Goal: Information Seeking & Learning: Learn about a topic

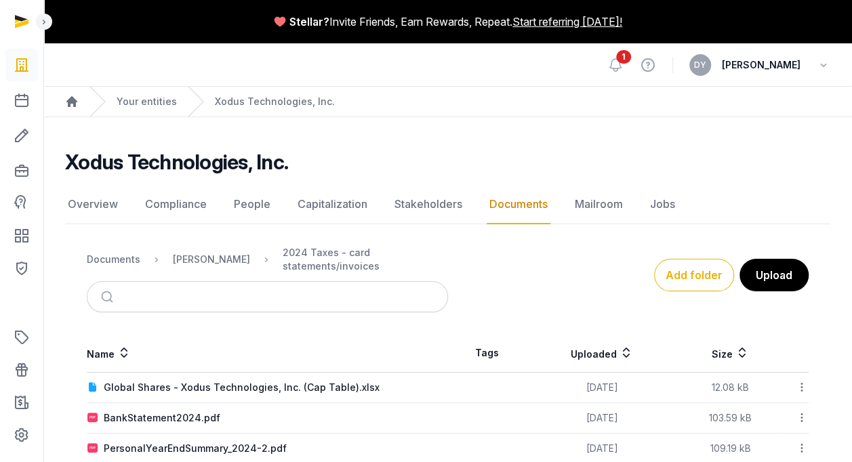
scroll to position [46, 0]
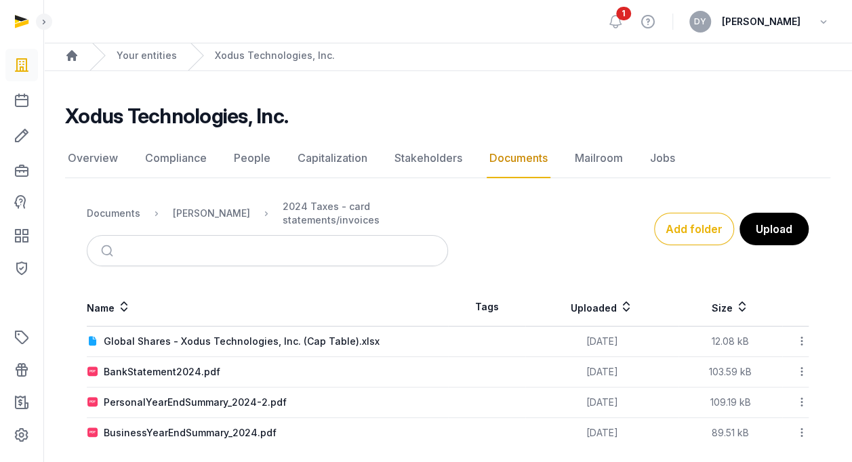
click at [499, 152] on link "Documents" at bounding box center [519, 158] width 64 height 39
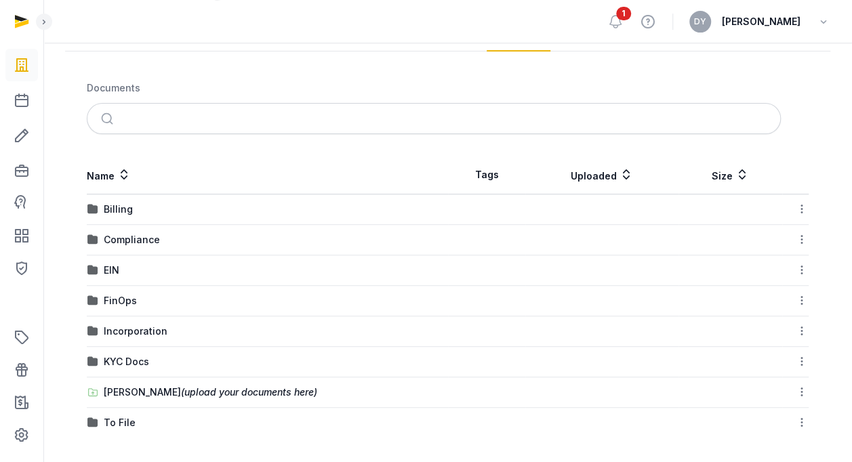
click at [146, 392] on div "[PERSON_NAME] (upload your documents here)" at bounding box center [211, 393] width 214 height 14
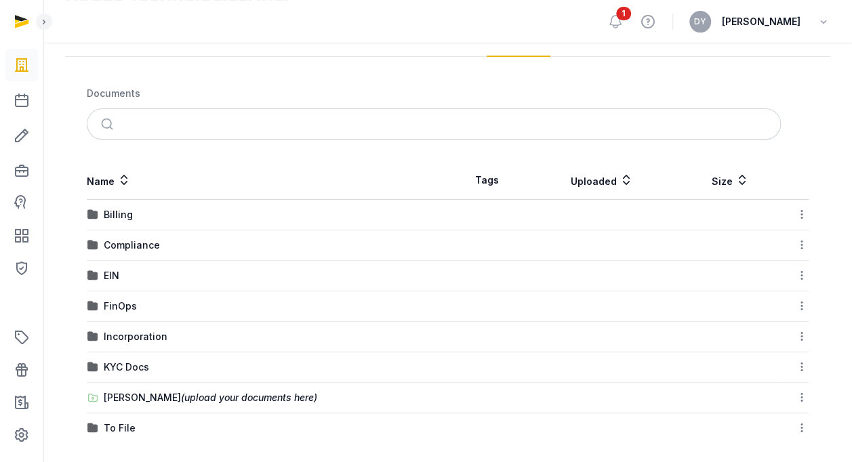
scroll to position [85, 0]
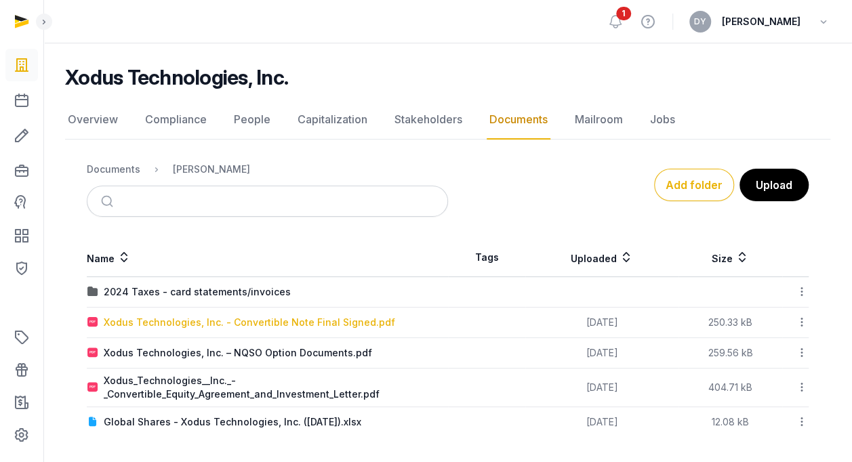
click at [310, 319] on div "Xodus Technologies, Inc. - Convertible Note Final Signed.pdf" at bounding box center [249, 323] width 291 height 14
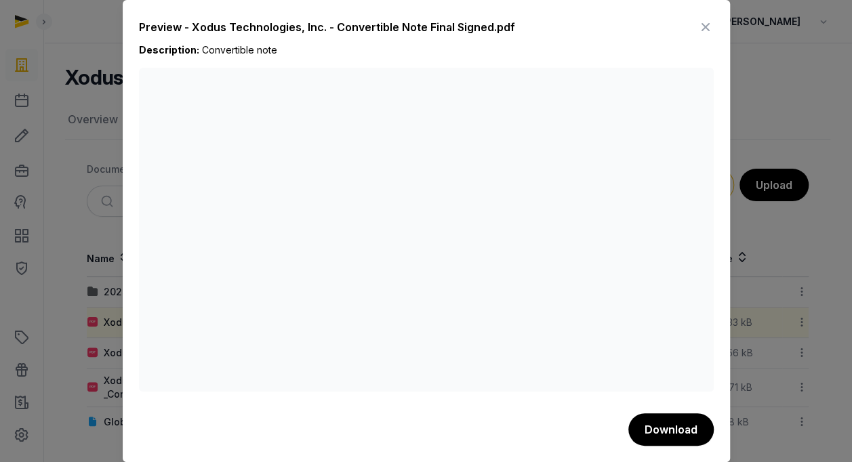
click at [711, 24] on icon at bounding box center [705, 27] width 16 height 22
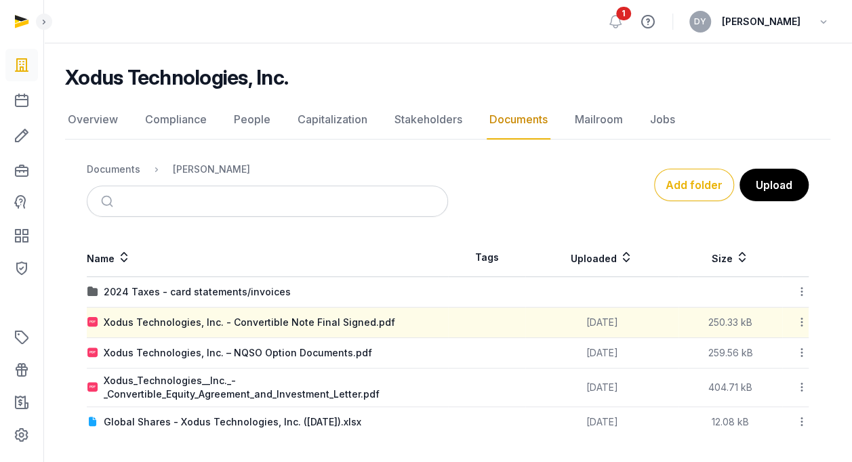
scroll to position [0, 0]
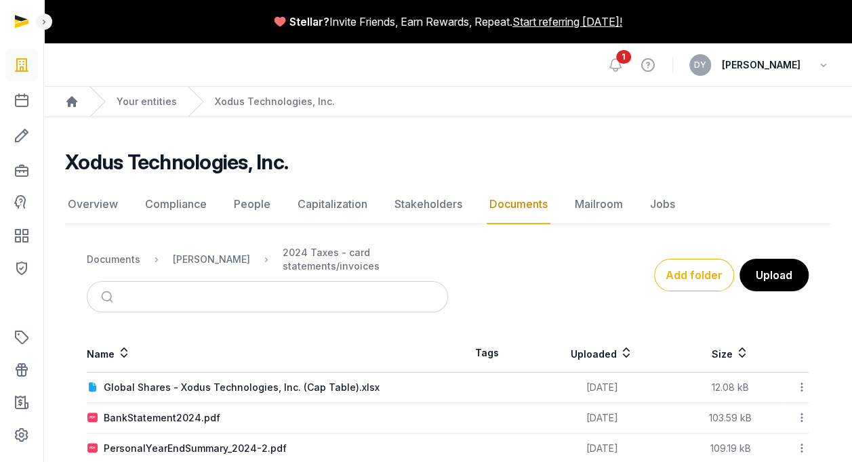
click at [489, 207] on link "Documents" at bounding box center [519, 204] width 64 height 39
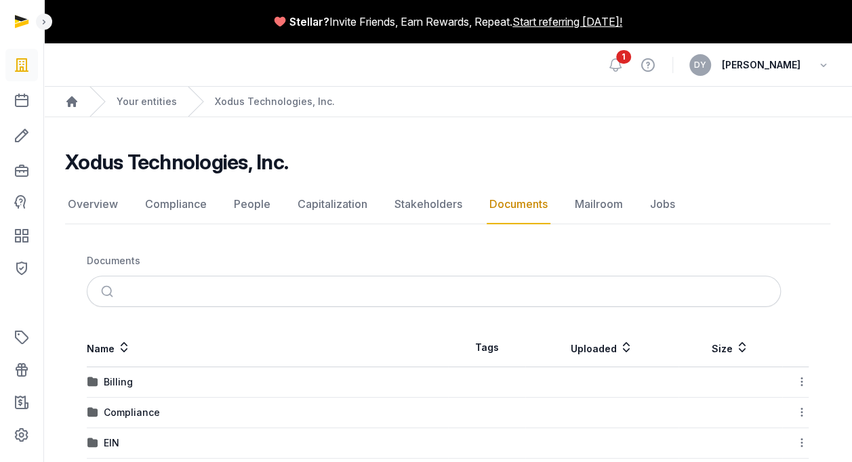
click at [778, 216] on nav "Overview Compliance People Capitalization Stakeholders Documents Mailroom Jobs" at bounding box center [447, 204] width 765 height 39
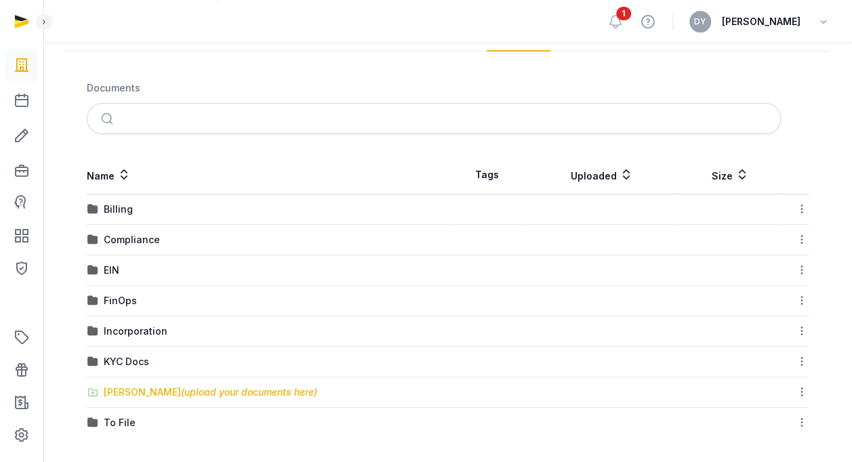
click at [144, 386] on div "[PERSON_NAME] (upload your documents here)" at bounding box center [211, 393] width 214 height 14
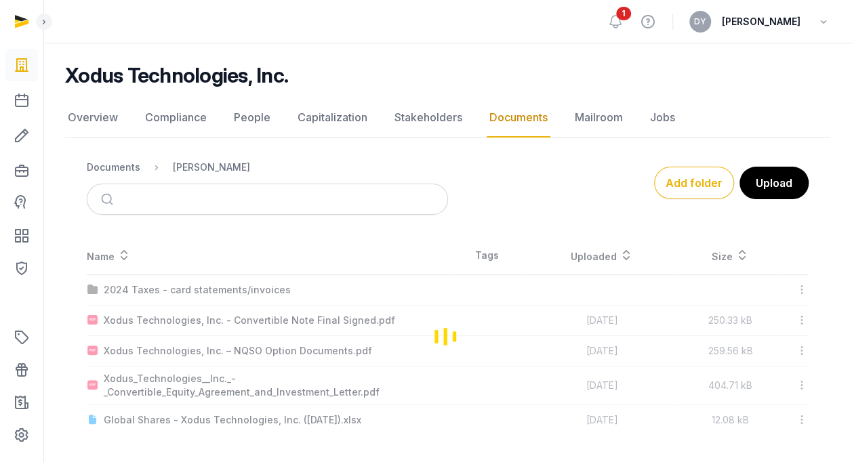
scroll to position [85, 0]
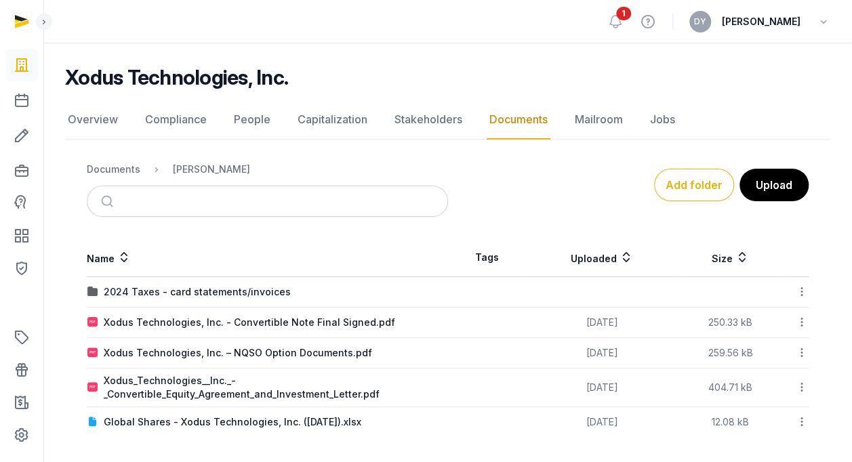
click at [798, 320] on icon at bounding box center [802, 322] width 12 height 14
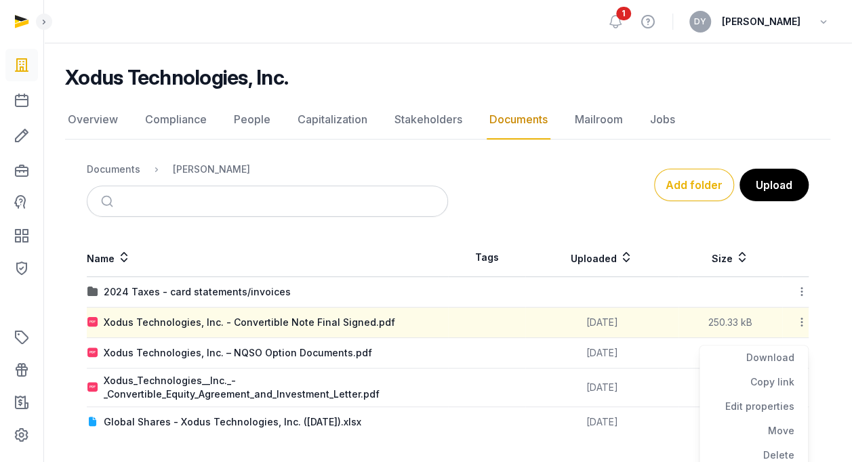
scroll to position [89, 0]
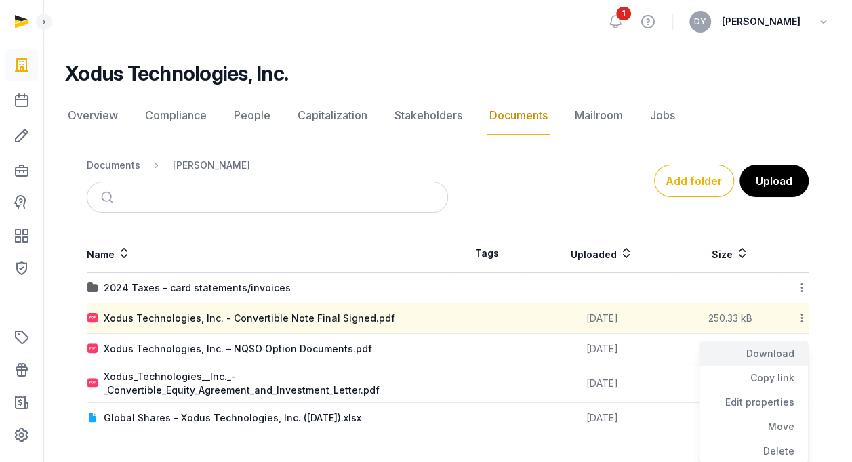
click at [790, 352] on div "Download" at bounding box center [753, 354] width 108 height 24
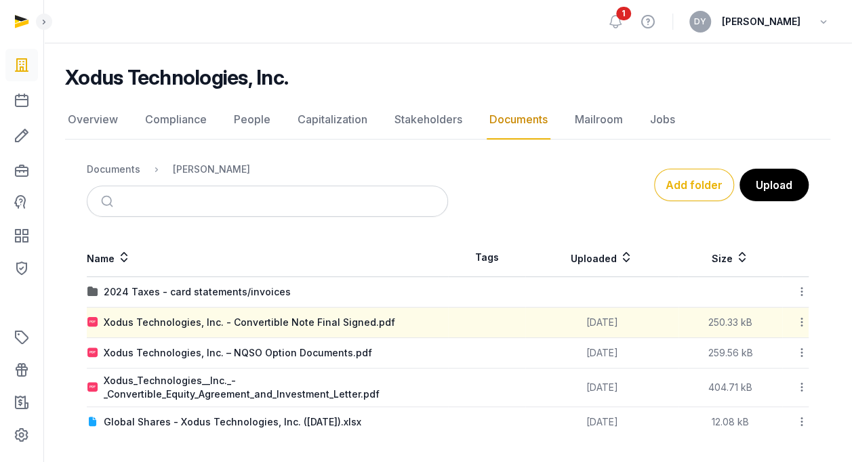
click at [803, 351] on icon at bounding box center [802, 353] width 12 height 14
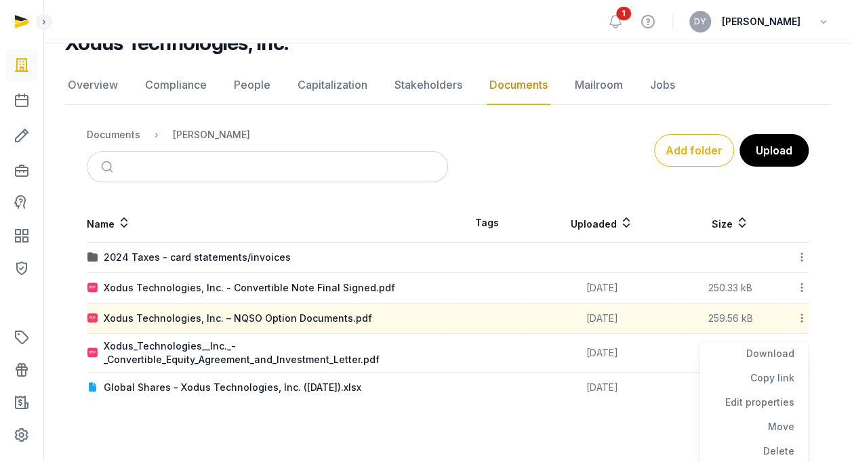
click at [798, 315] on icon at bounding box center [802, 318] width 12 height 14
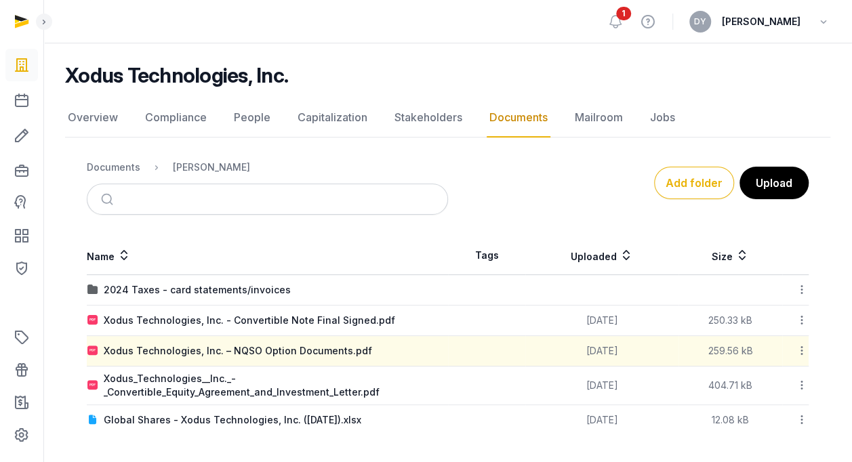
scroll to position [85, 0]
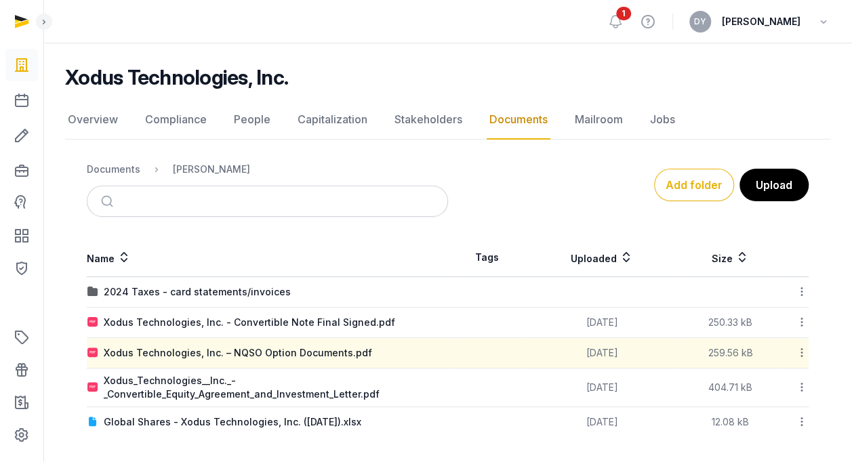
click at [798, 346] on icon at bounding box center [802, 353] width 12 height 14
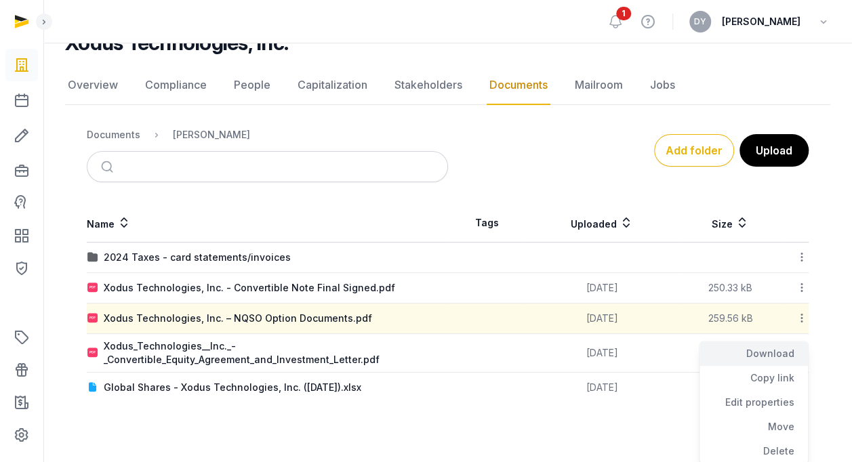
click at [774, 355] on div "Download" at bounding box center [753, 354] width 108 height 24
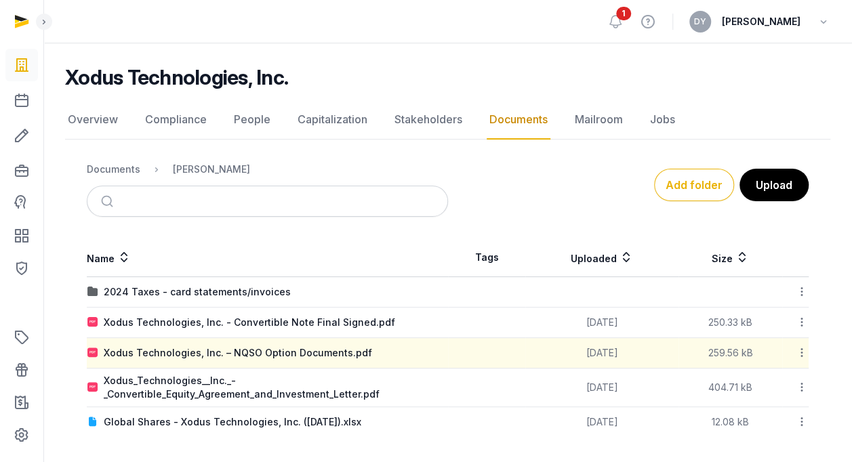
click at [794, 382] on div at bounding box center [795, 387] width 25 height 19
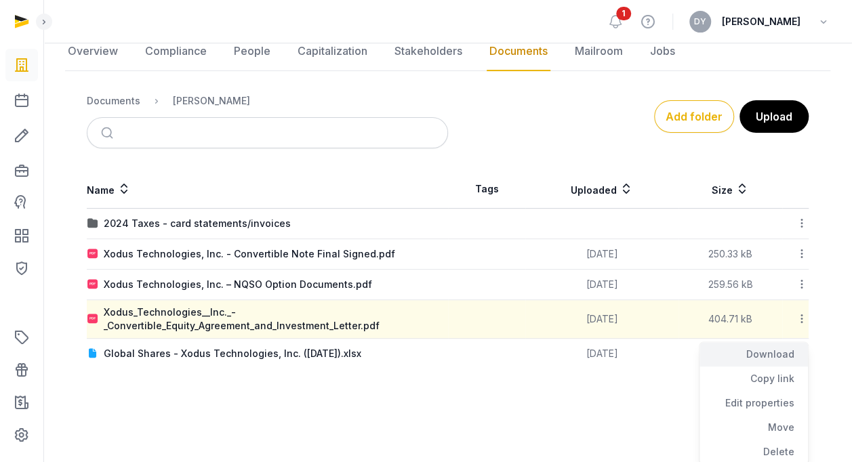
click at [785, 351] on div "Download" at bounding box center [753, 354] width 108 height 24
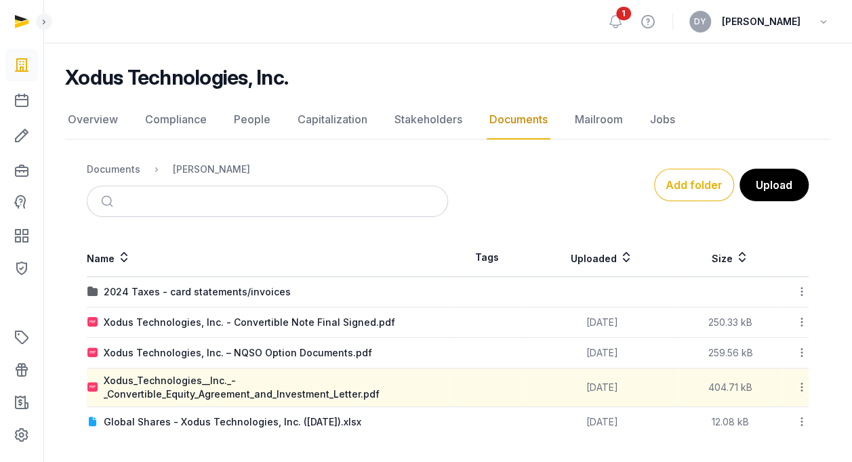
click at [57, 120] on div "Xodus Technologies, Inc. Documents Overview Compliance People Capitalization St…" at bounding box center [447, 251] width 809 height 372
click at [89, 122] on link "Overview" at bounding box center [93, 119] width 56 height 39
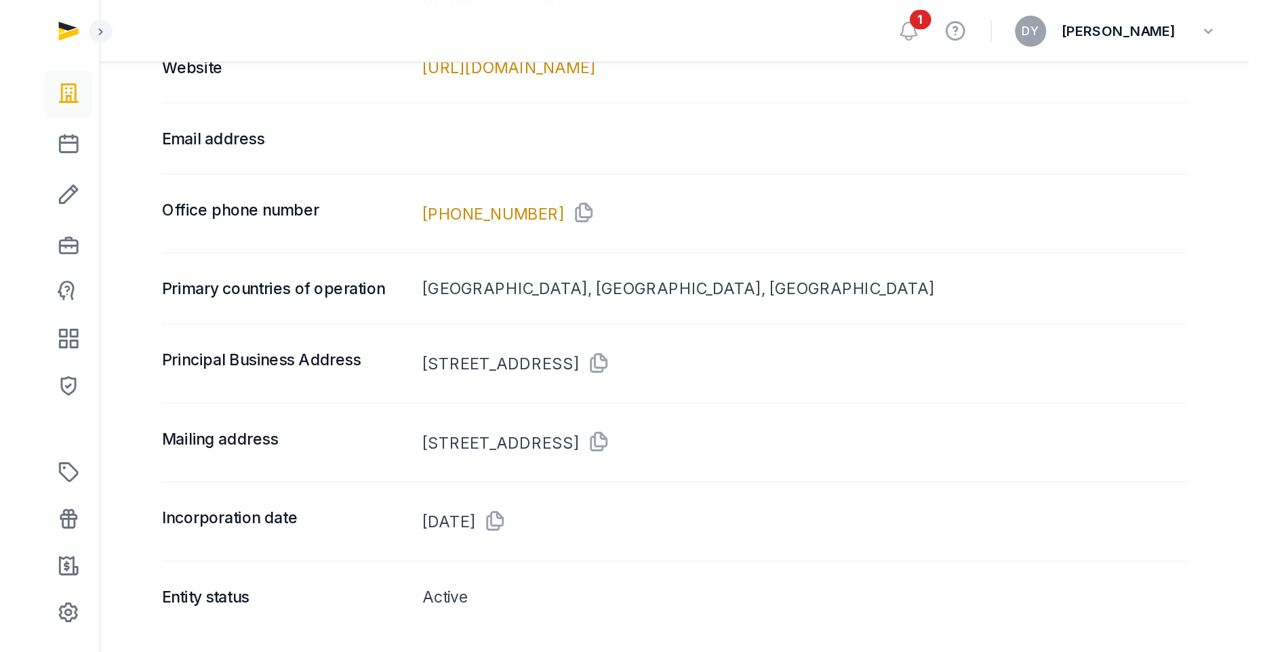
scroll to position [590, 0]
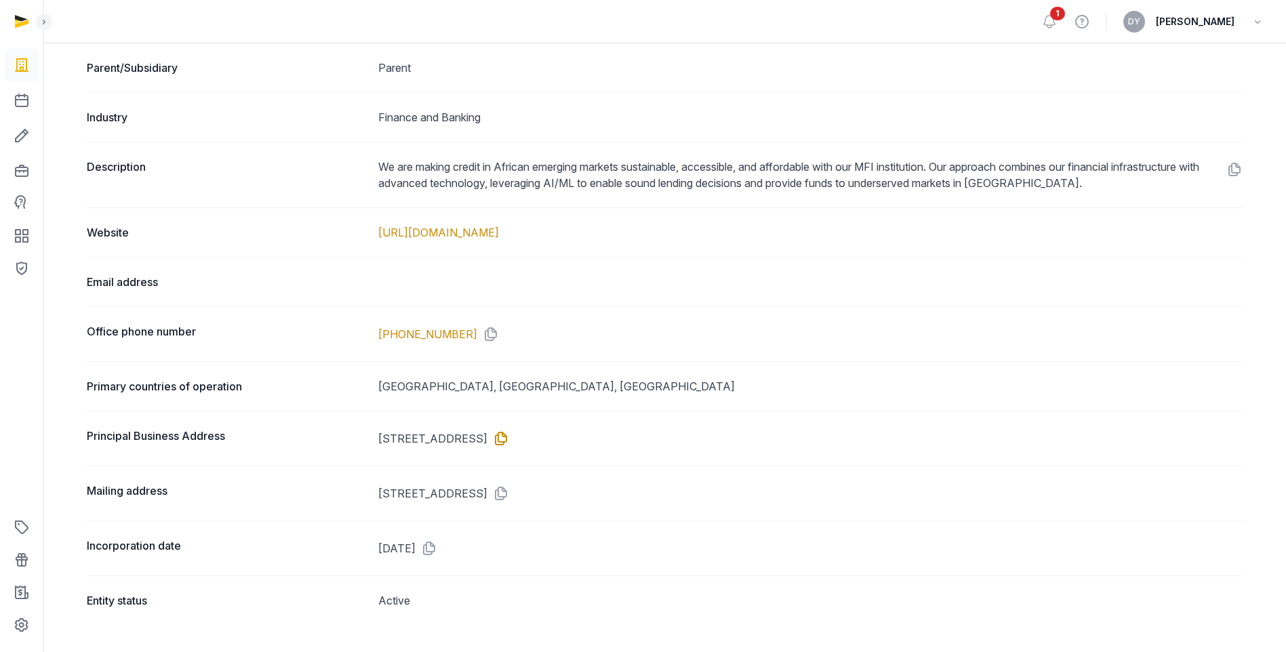
drag, startPoint x: 392, startPoint y: 432, endPoint x: 676, endPoint y: 435, distance: 284.0
click at [676, 435] on dd "800 N KING ST SUIT 304, #1860, WILMINGTON, DE, 19801" at bounding box center [810, 439] width 864 height 22
click at [604, 462] on dd "800 N KING ST SUIT 304, #1860, WILMINGTON, DE, 19801" at bounding box center [810, 494] width 864 height 22
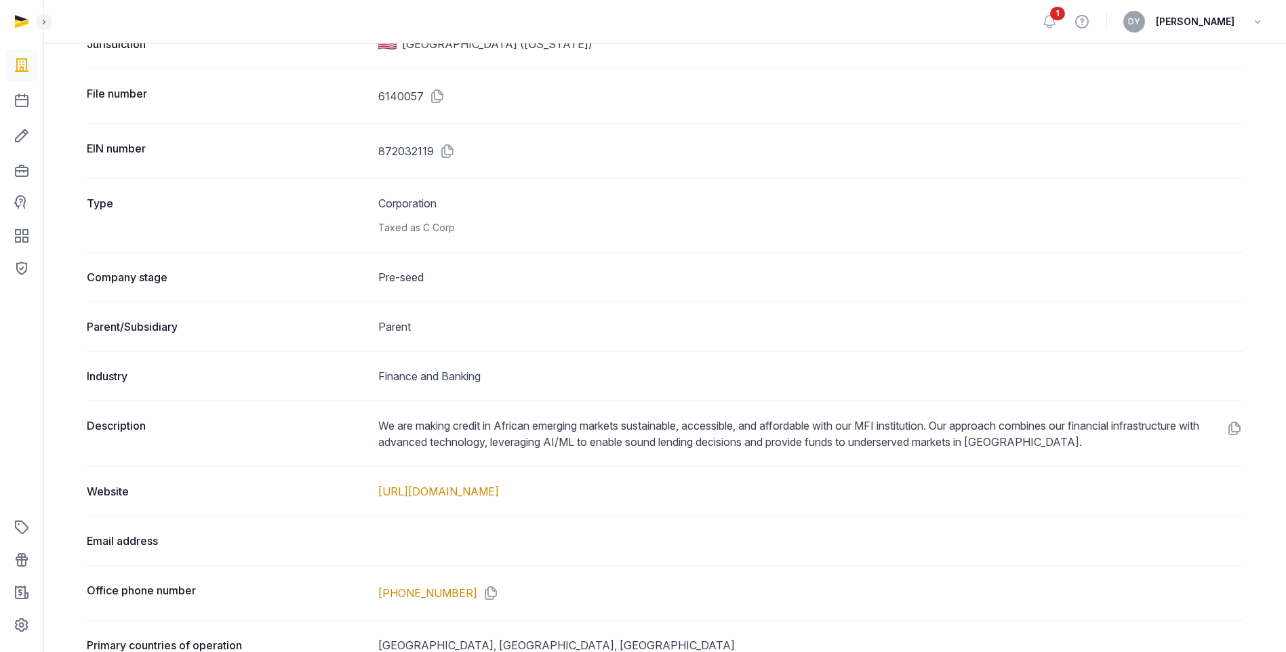
scroll to position [0, 0]
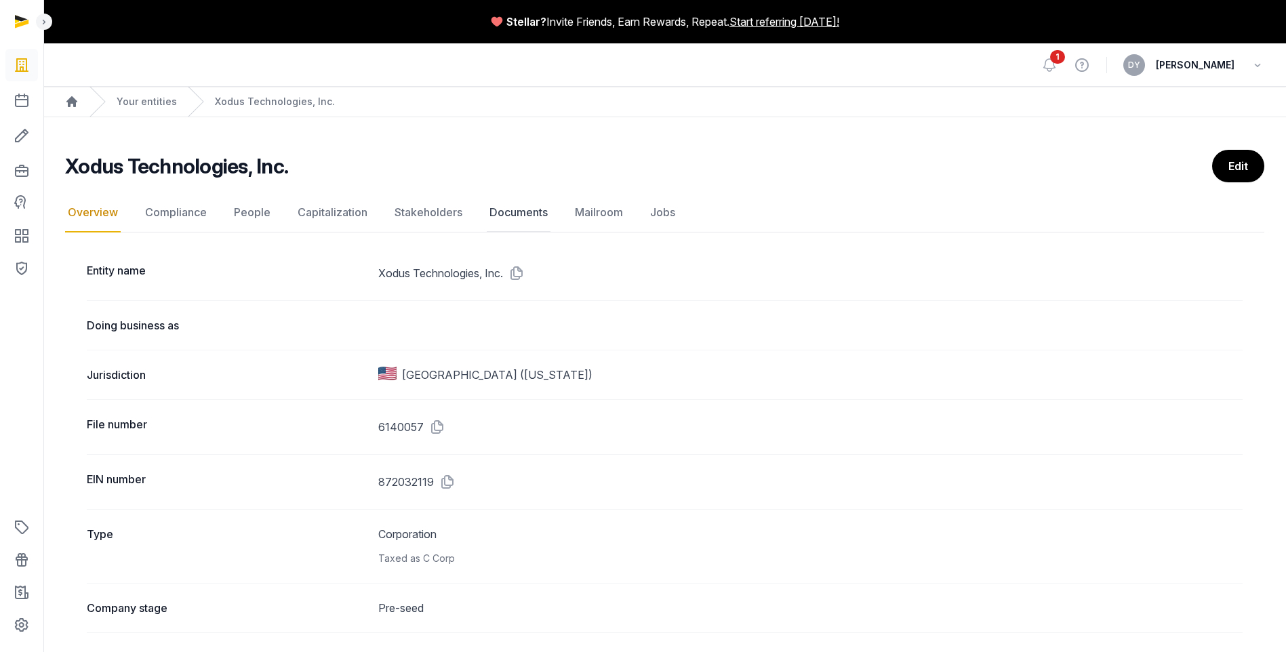
click at [493, 219] on link "Documents" at bounding box center [519, 212] width 64 height 39
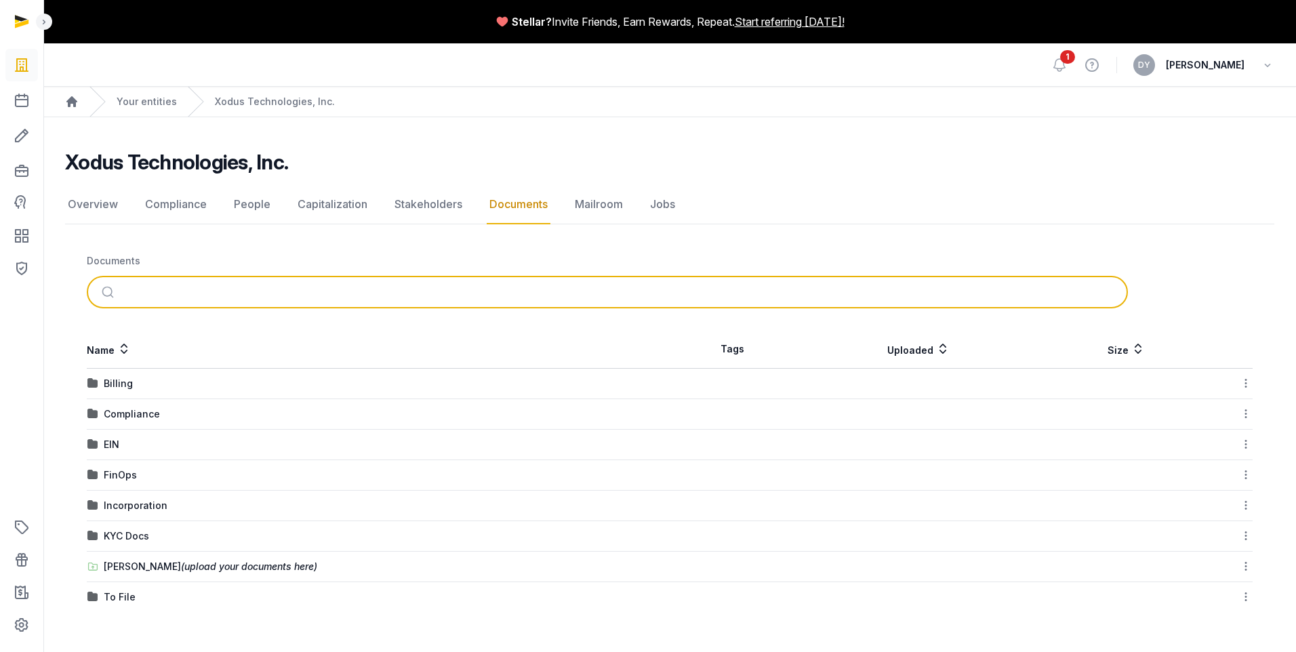
click at [239, 291] on input "search" at bounding box center [623, 292] width 996 height 30
type input "*******"
click at [94, 277] on button "submit" at bounding box center [110, 292] width 32 height 30
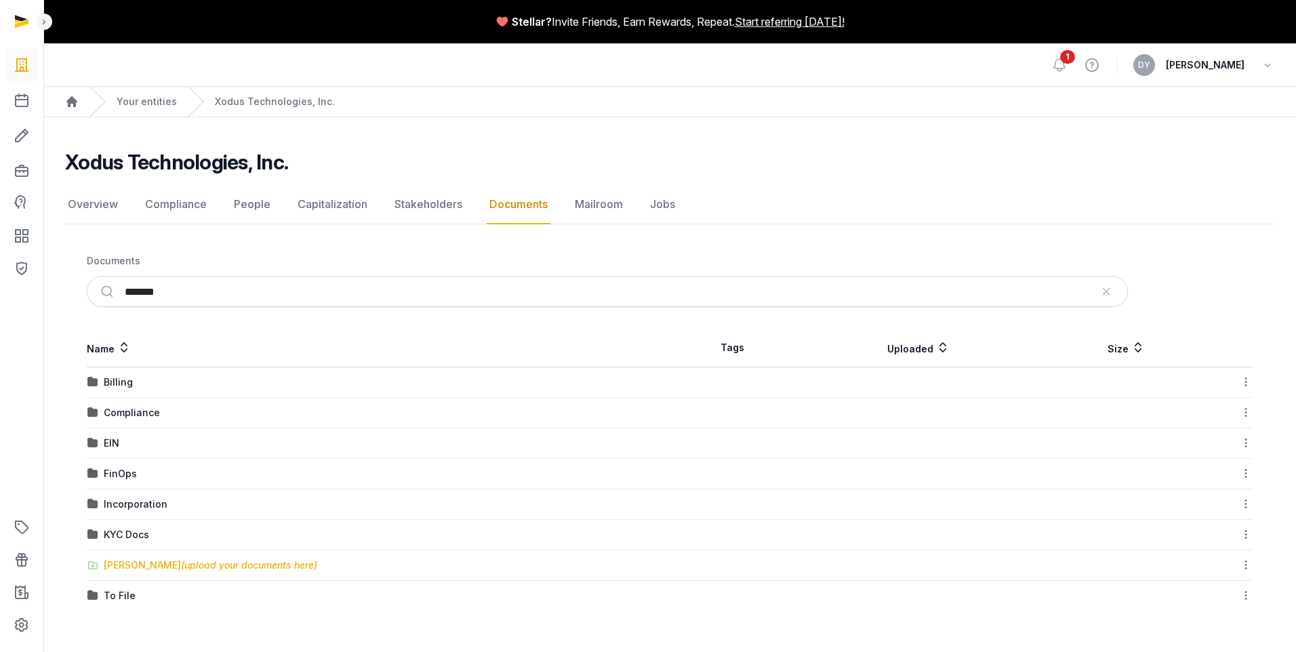
click at [137, 462] on div "[PERSON_NAME] (upload your documents here)" at bounding box center [211, 566] width 214 height 14
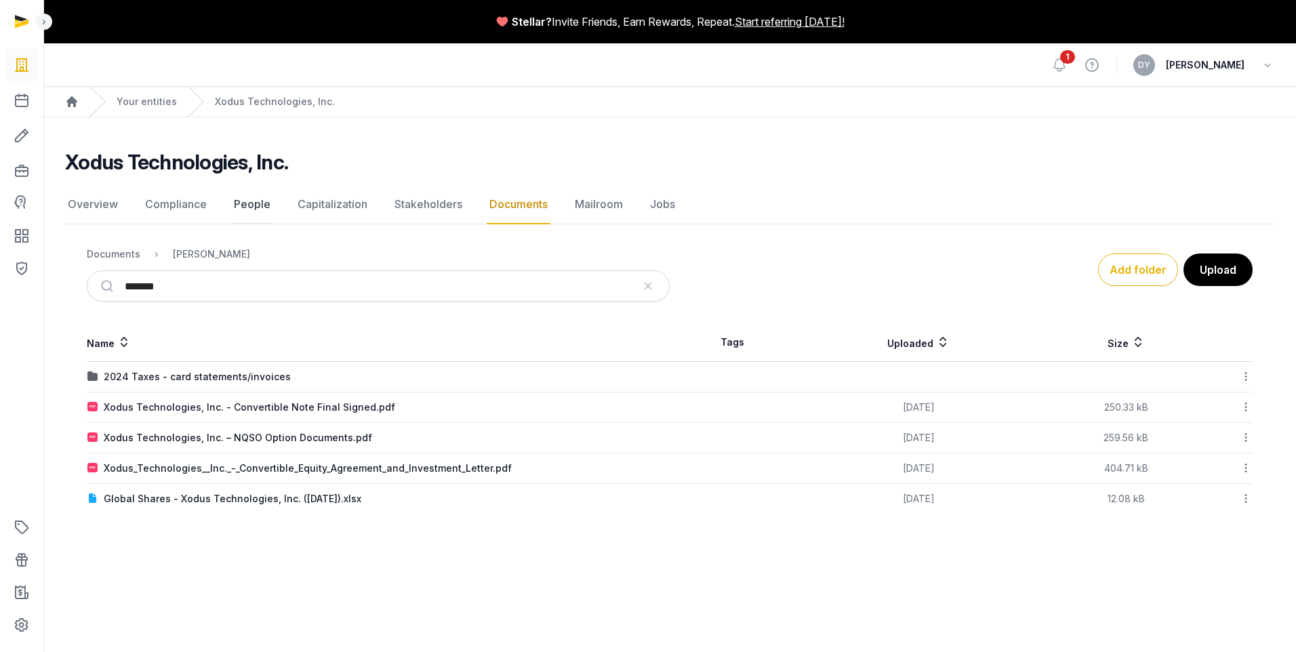
click at [257, 205] on link "People" at bounding box center [252, 204] width 42 height 39
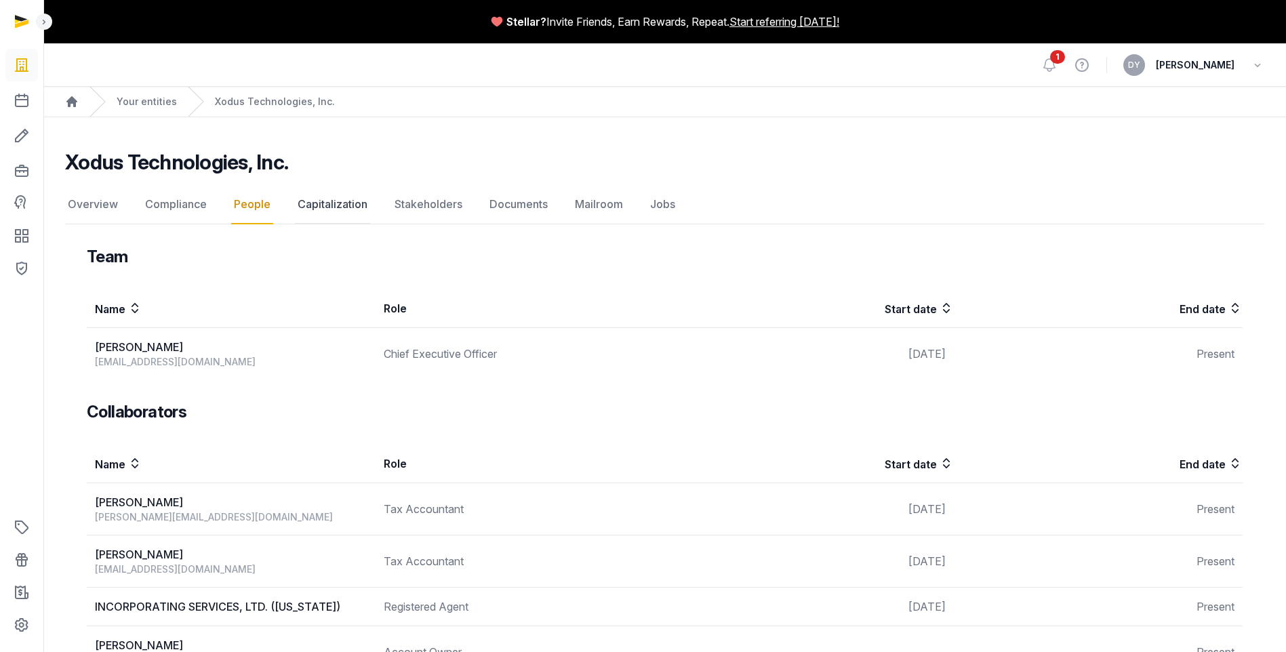
click at [314, 208] on link "Capitalization" at bounding box center [332, 204] width 75 height 39
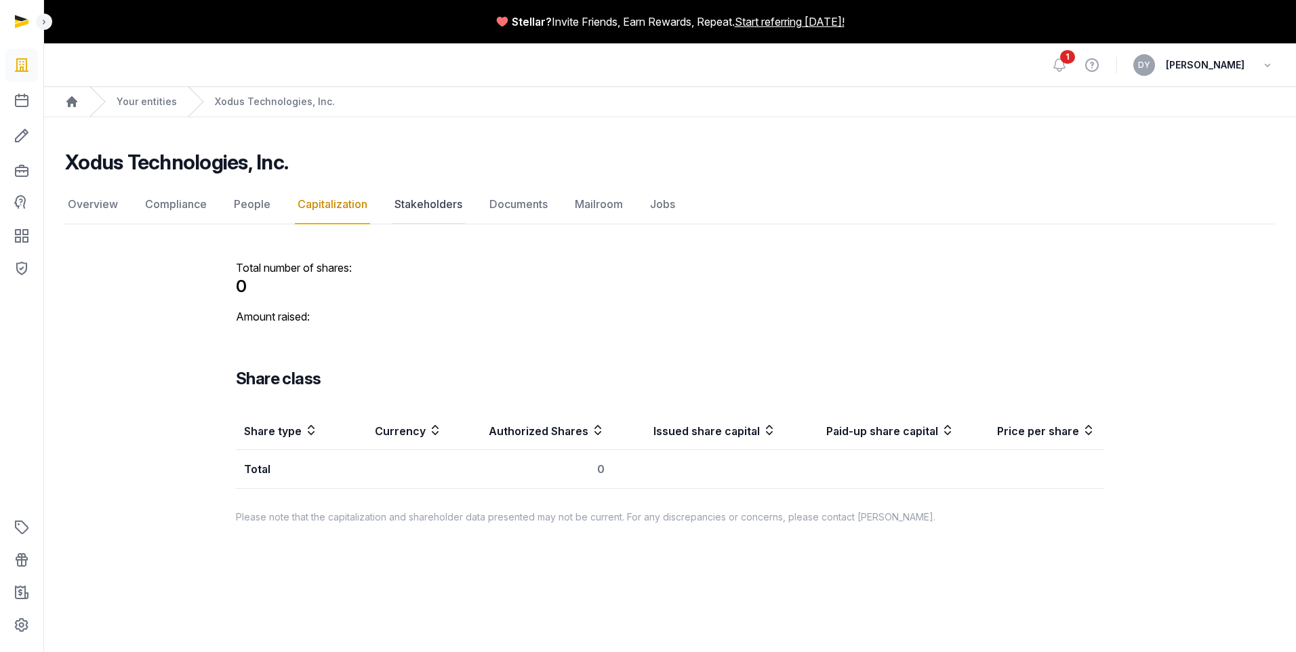
click at [409, 206] on link "Stakeholders" at bounding box center [428, 204] width 73 height 39
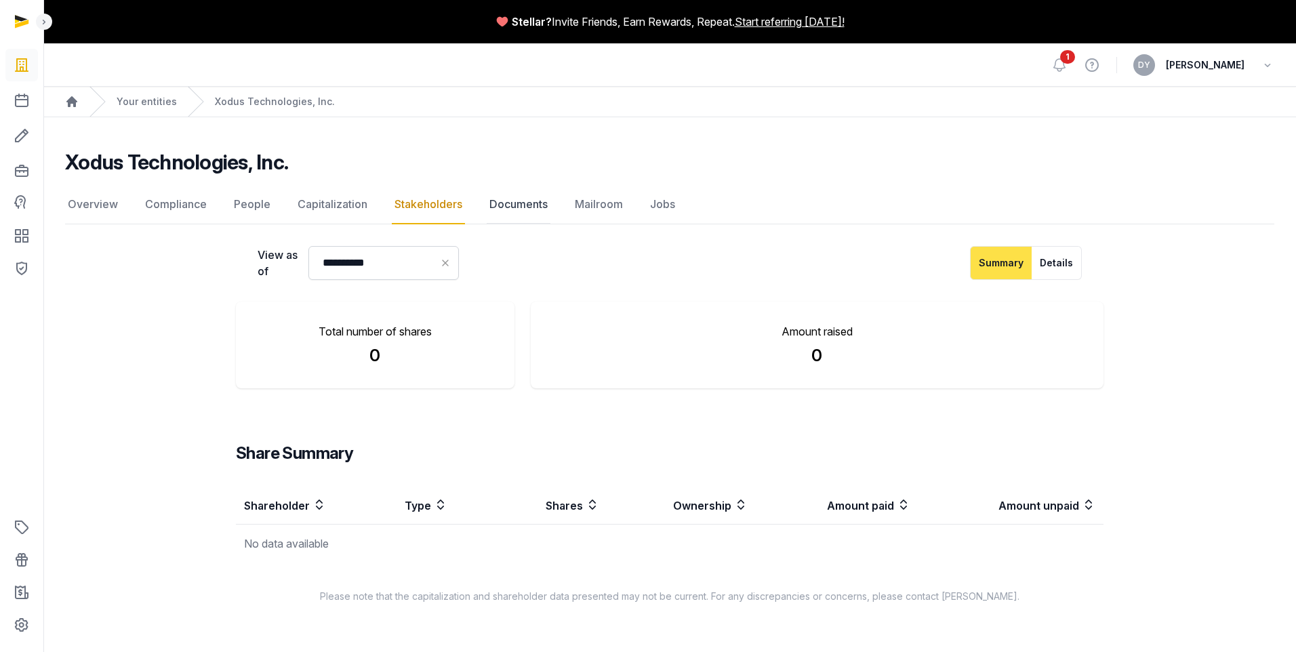
click at [526, 206] on link "Documents" at bounding box center [519, 204] width 64 height 39
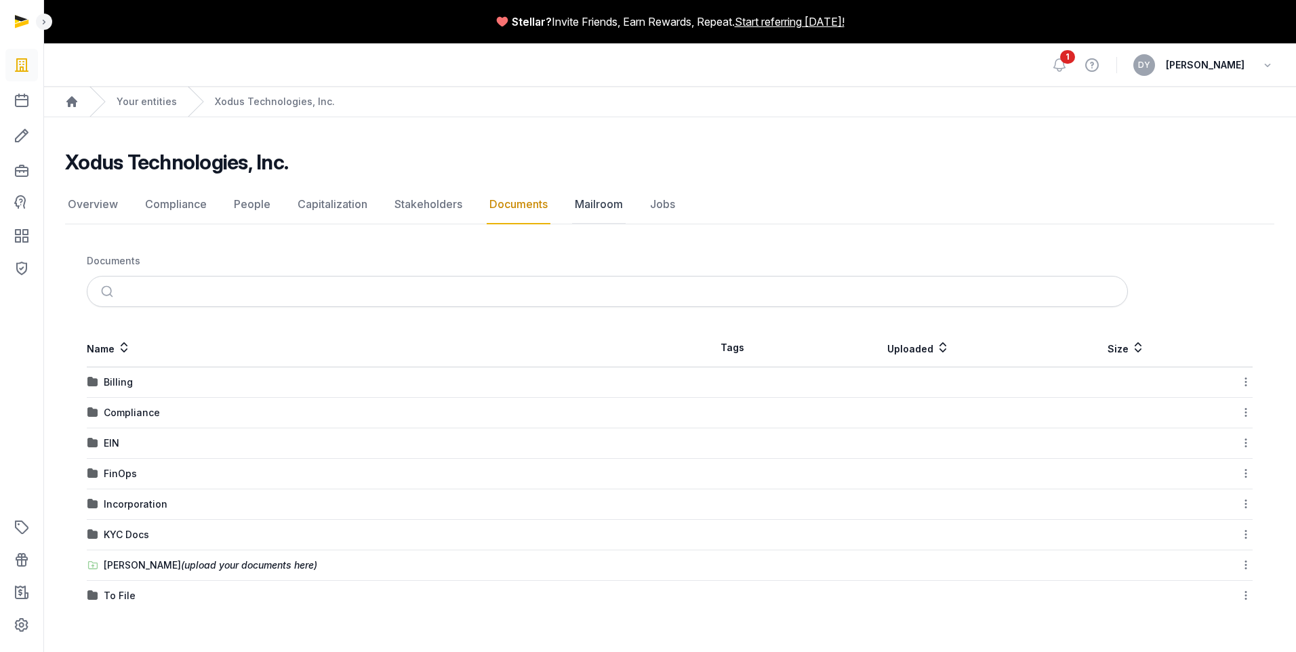
click at [618, 206] on link "Mailroom" at bounding box center [599, 204] width 54 height 39
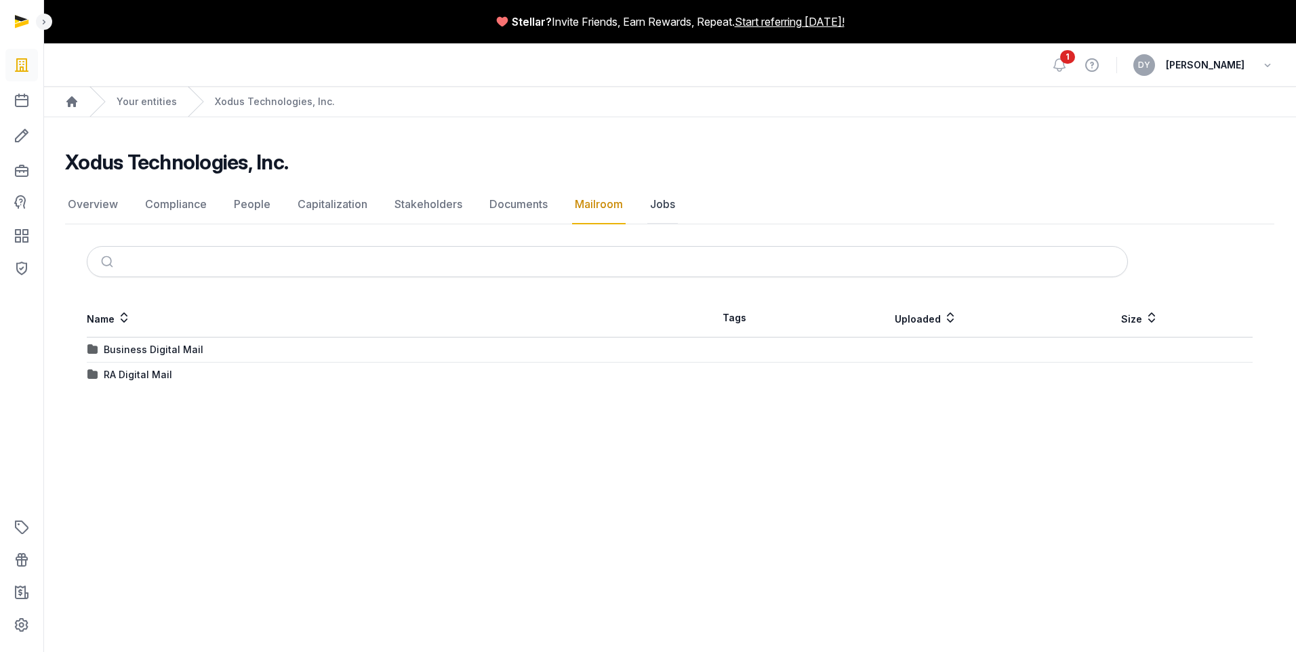
click at [664, 206] on link "Jobs" at bounding box center [662, 204] width 31 height 39
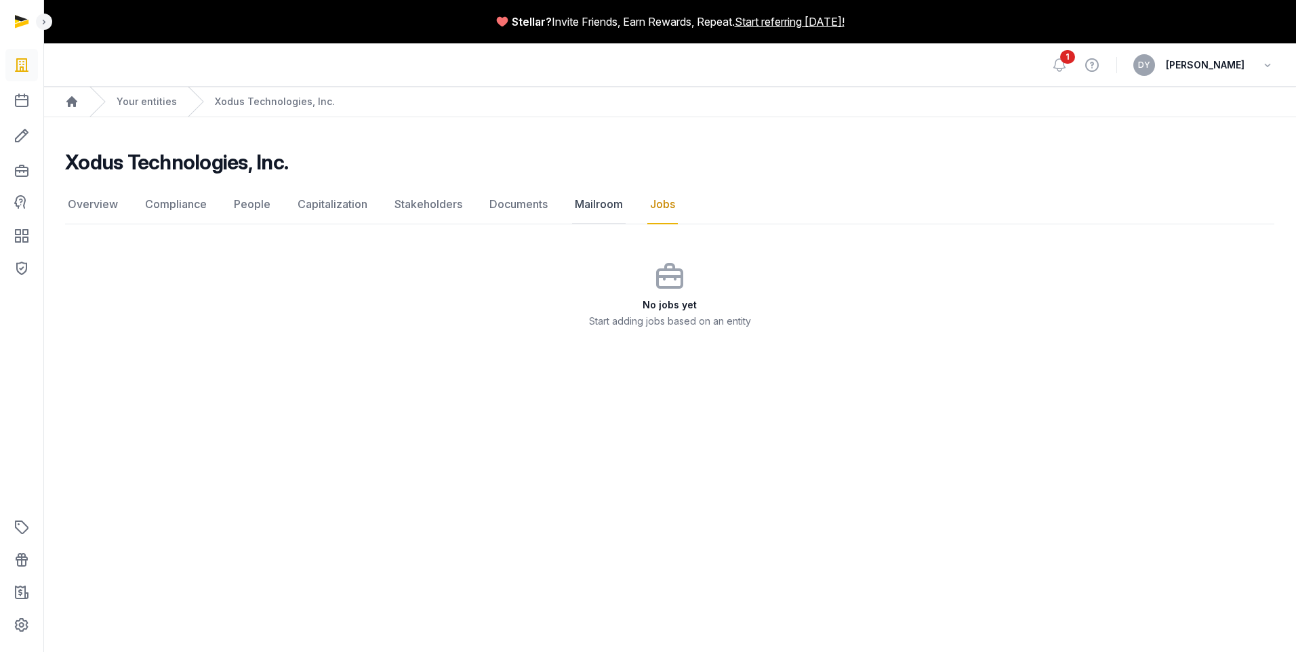
click at [601, 205] on link "Mailroom" at bounding box center [599, 204] width 54 height 39
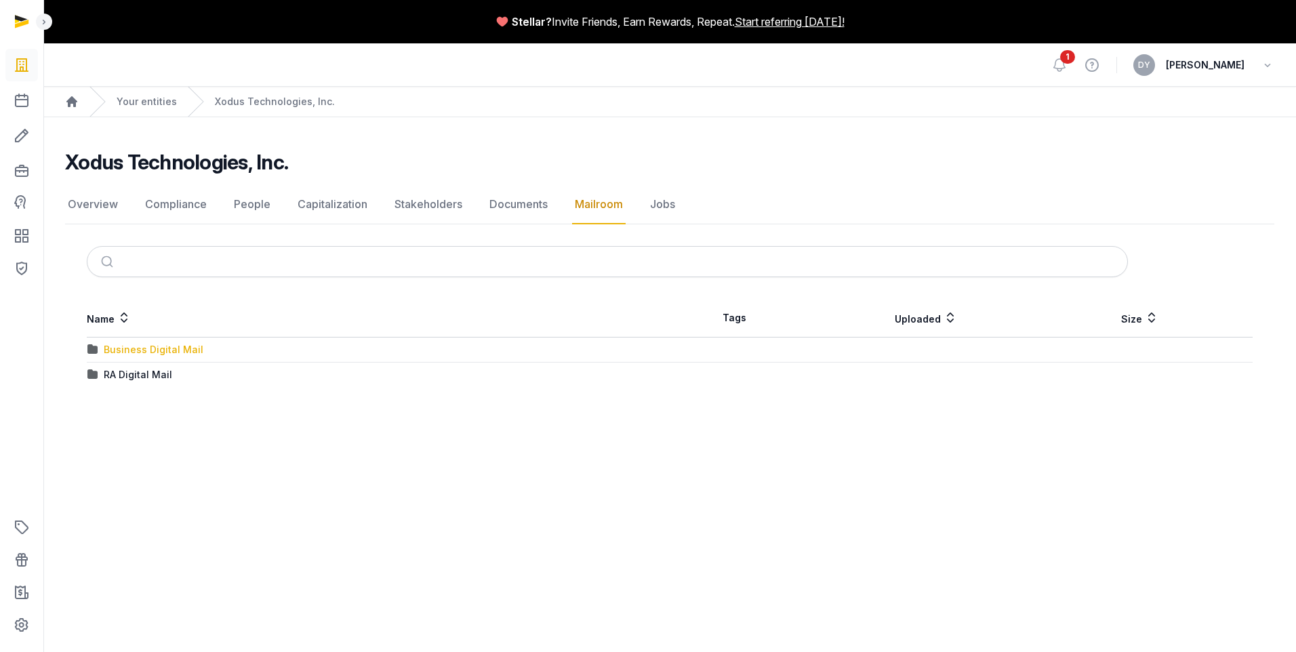
click at [163, 353] on div "Business Digital Mail" at bounding box center [154, 350] width 100 height 14
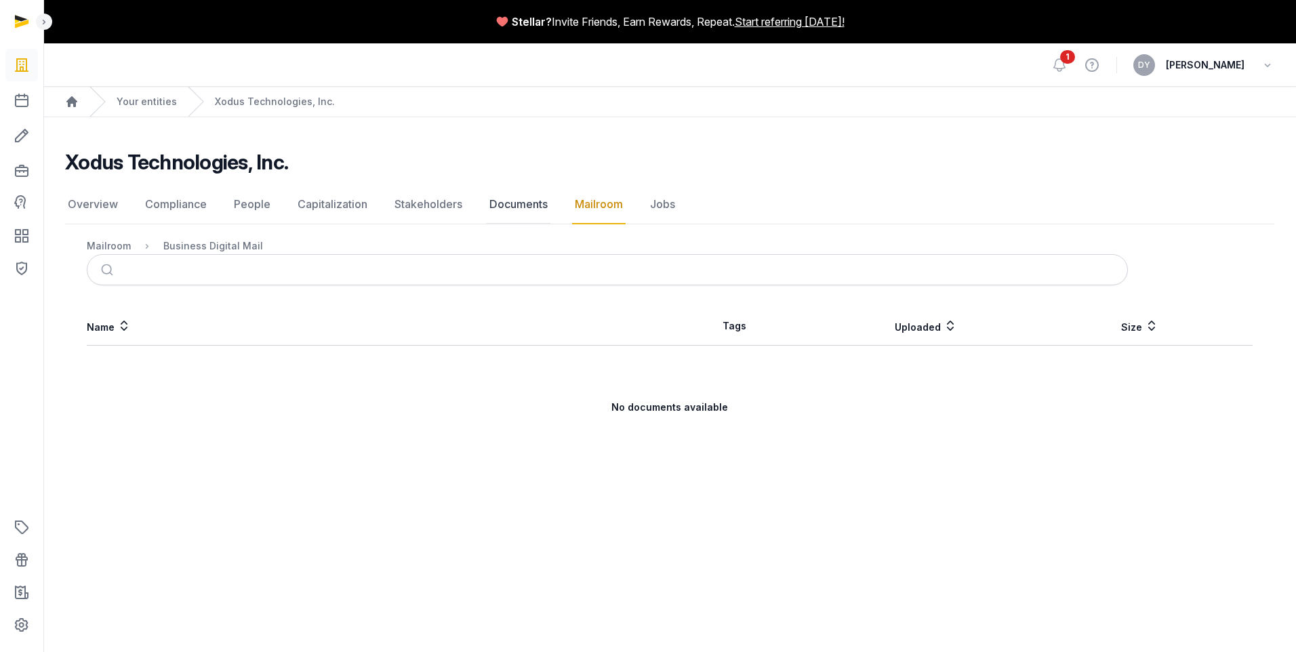
click at [508, 201] on link "Documents" at bounding box center [519, 204] width 64 height 39
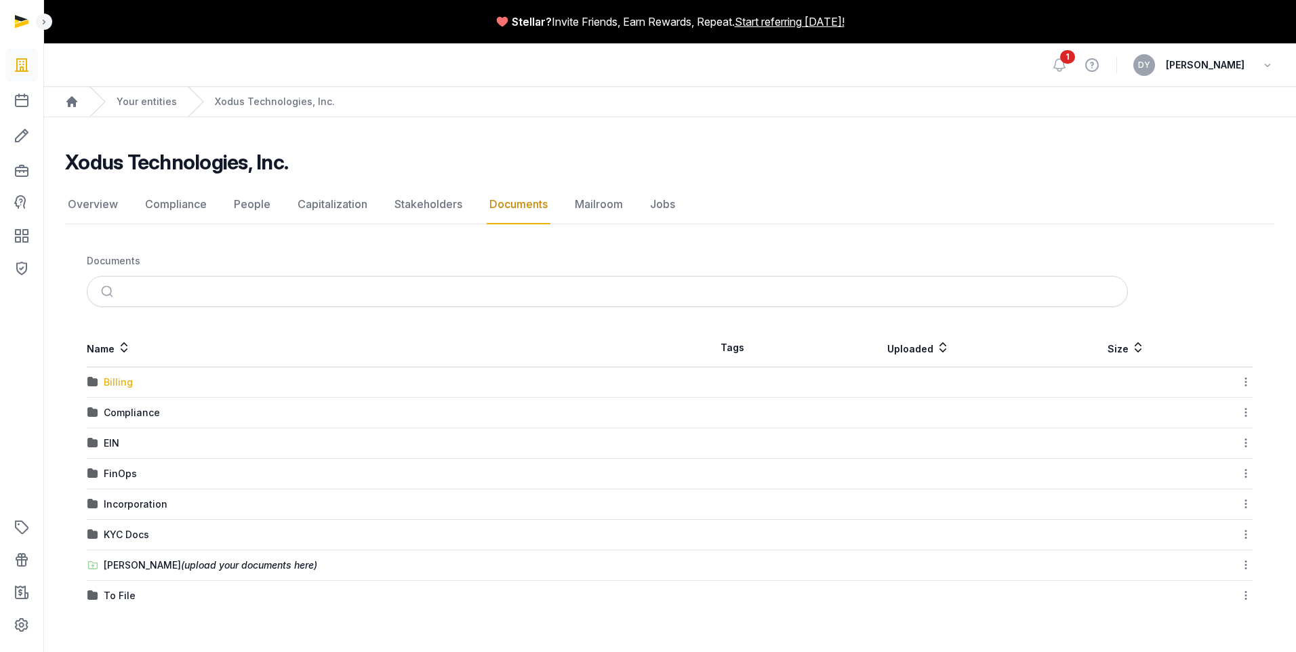
click at [126, 379] on div "Billing" at bounding box center [118, 383] width 29 height 14
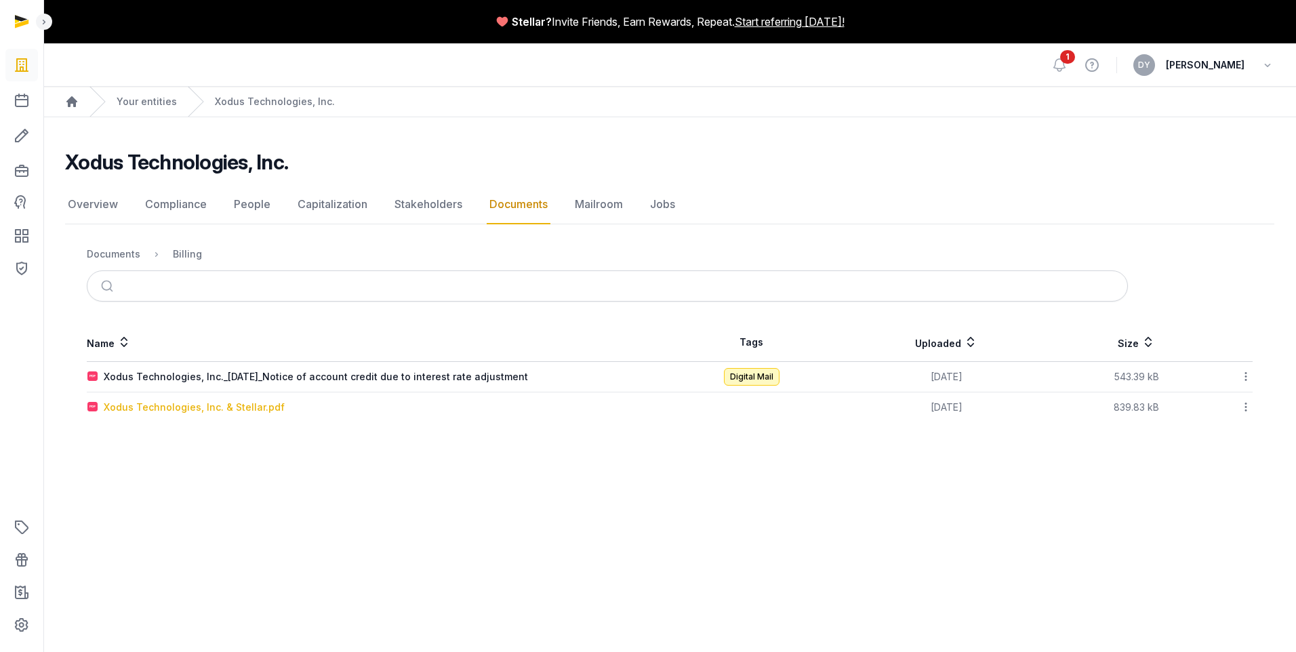
click at [184, 411] on div "Xodus Technologies, Inc. & Stellar.pdf" at bounding box center [194, 408] width 181 height 14
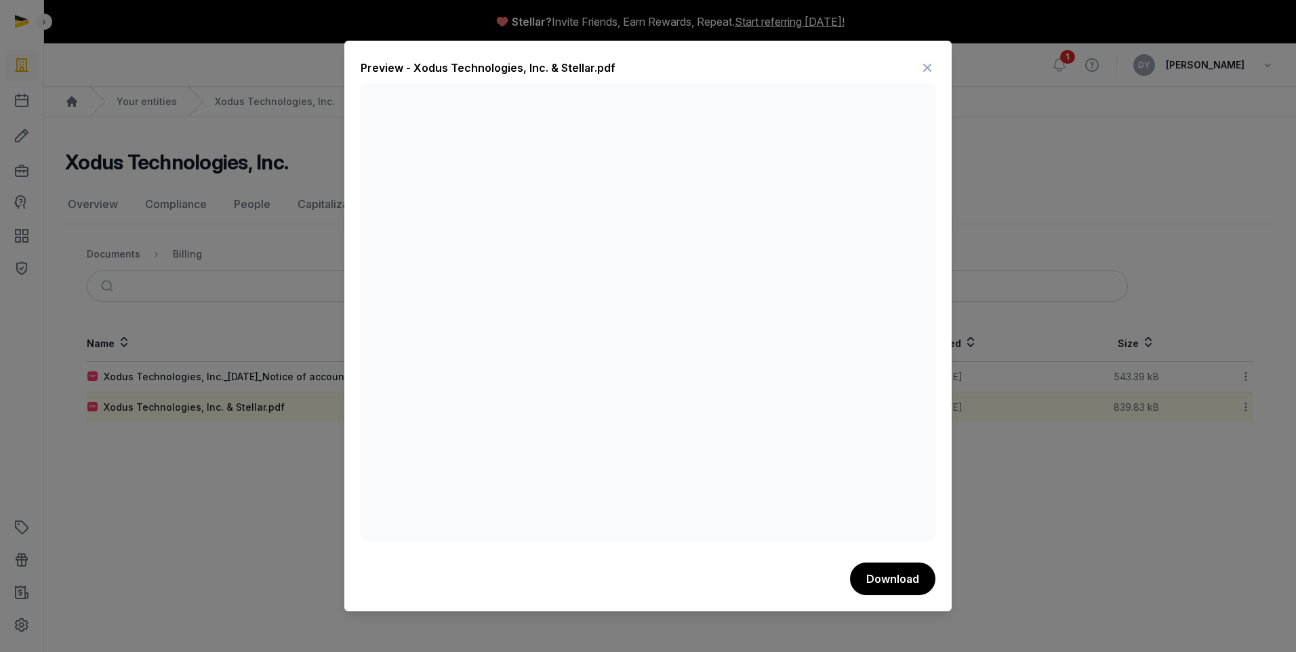
click at [851, 228] on div at bounding box center [648, 326] width 1296 height 652
click at [851, 66] on icon at bounding box center [927, 68] width 16 height 22
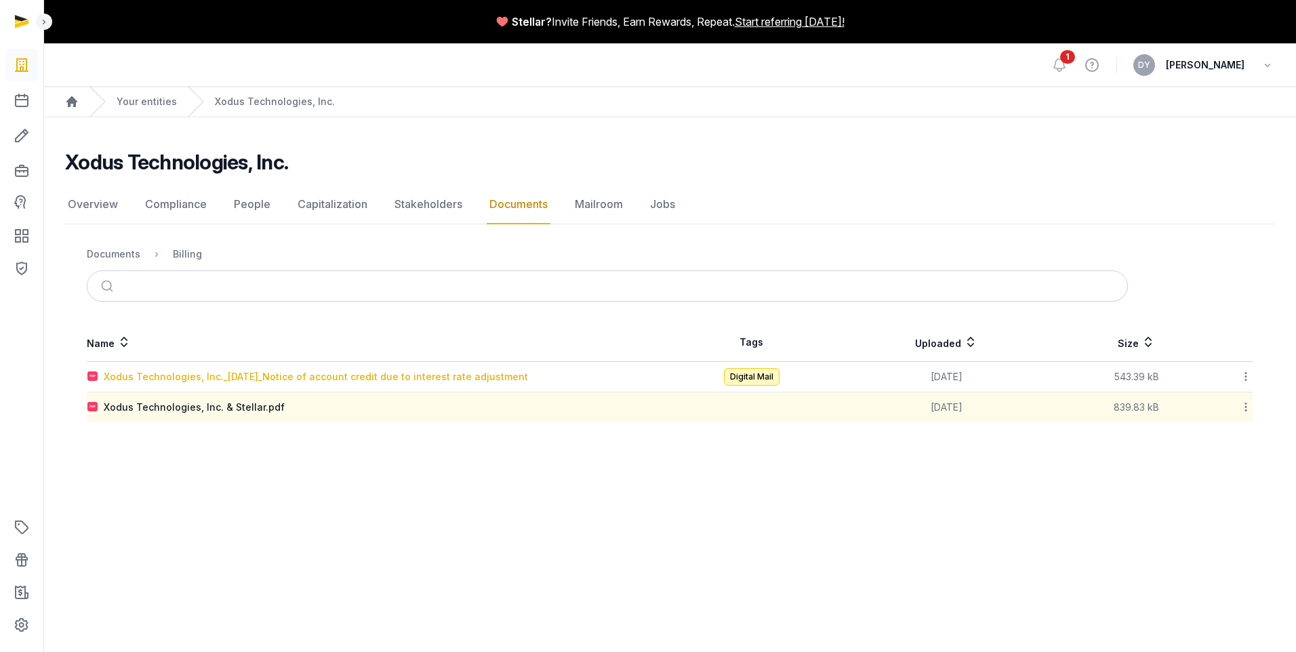
click at [230, 380] on div "Xodus Technologies, Inc._2025-08-28_Notice of account credit due to interest ra…" at bounding box center [316, 377] width 424 height 14
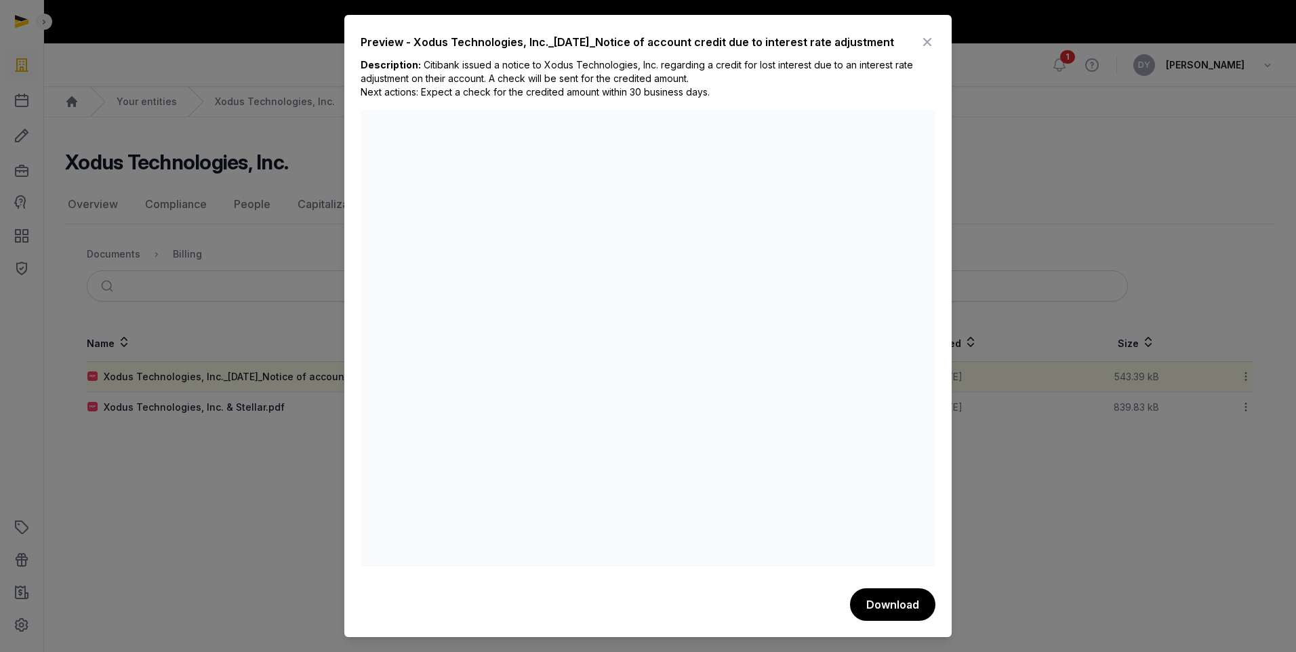
click at [851, 37] on icon at bounding box center [927, 42] width 16 height 22
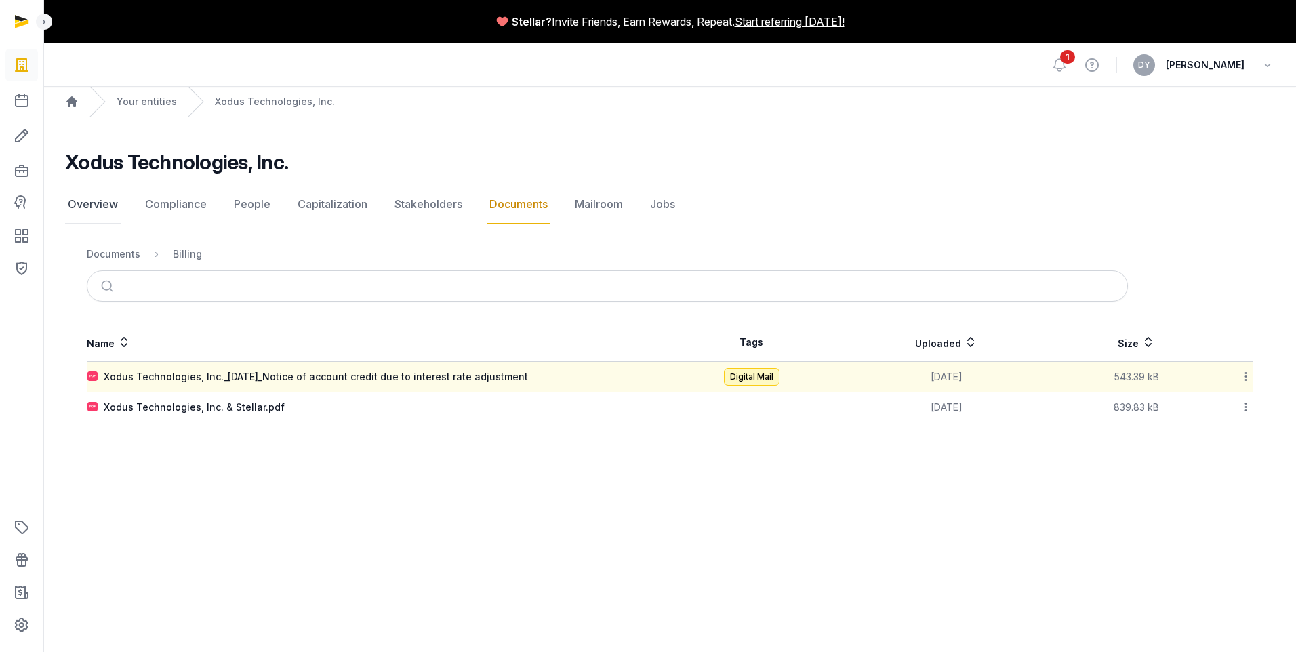
click at [102, 203] on link "Overview" at bounding box center [93, 204] width 56 height 39
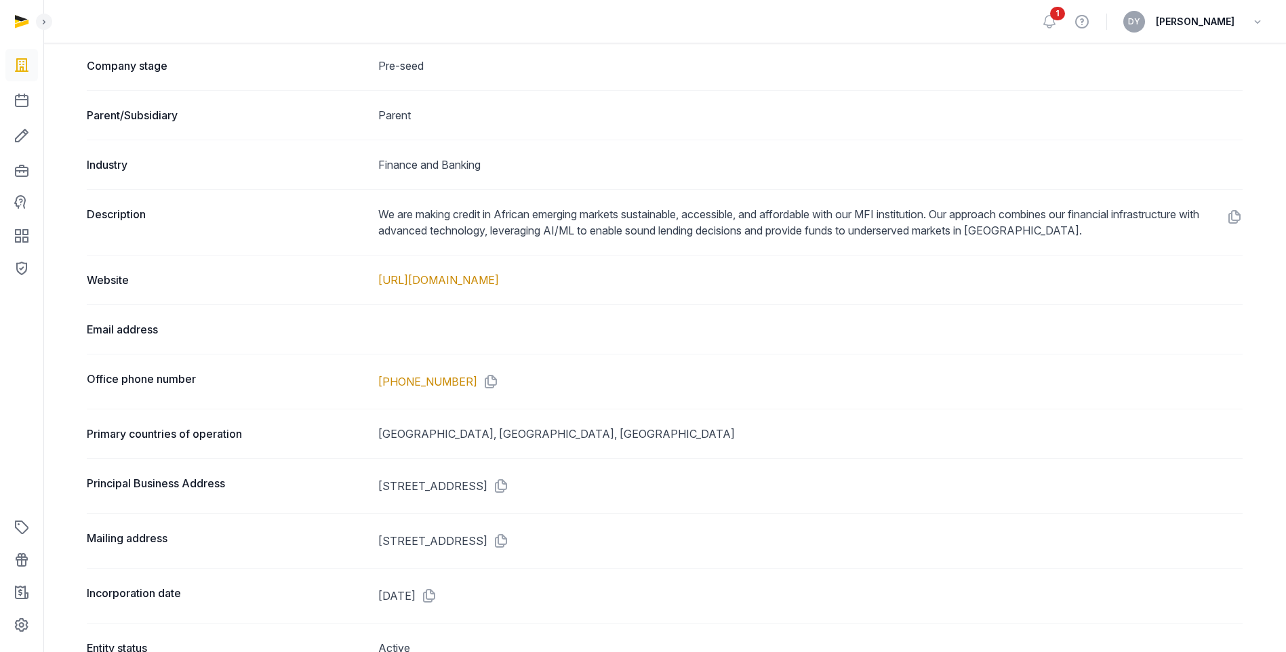
scroll to position [590, 0]
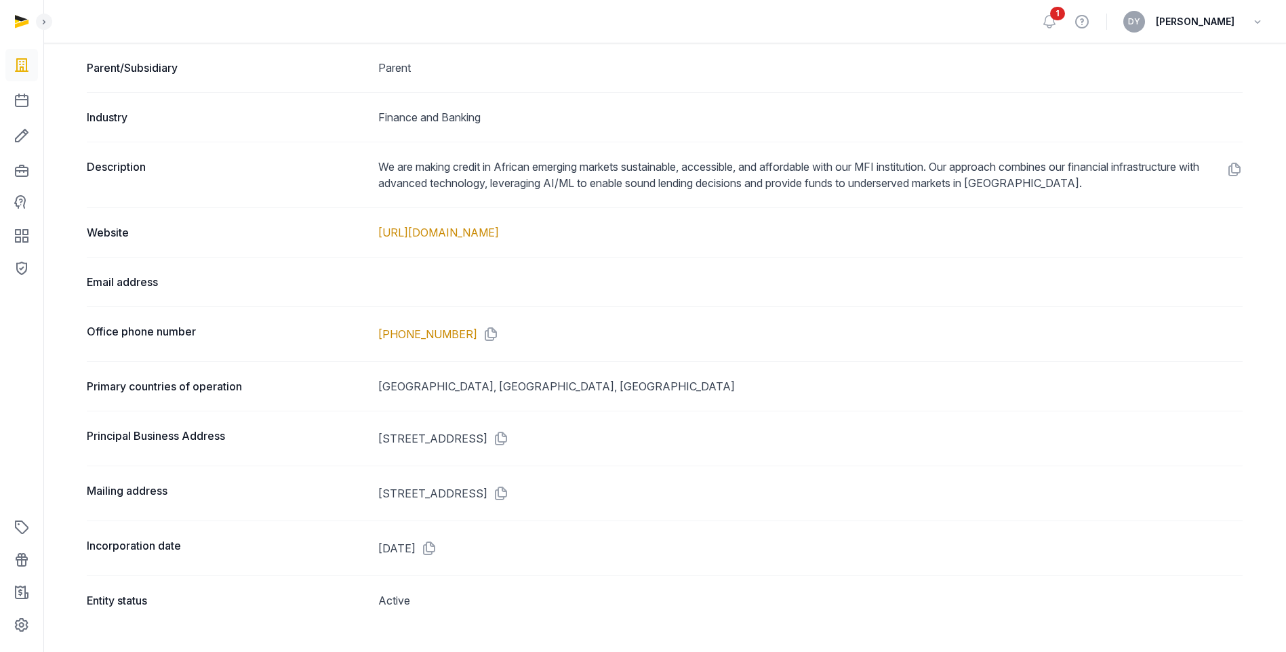
drag, startPoint x: 385, startPoint y: 442, endPoint x: 782, endPoint y: 433, distance: 396.6
click at [782, 433] on dd "800 N KING ST SUIT 304, #1860, WILMINGTON, DE, 19801" at bounding box center [810, 439] width 864 height 22
drag, startPoint x: 782, startPoint y: 433, endPoint x: 763, endPoint y: 439, distance: 19.1
click at [782, 433] on dd "800 N KING ST SUIT 304, #1860, WILMINGTON, DE, 19801" at bounding box center [810, 439] width 864 height 22
drag, startPoint x: 630, startPoint y: 439, endPoint x: 403, endPoint y: 441, distance: 227.7
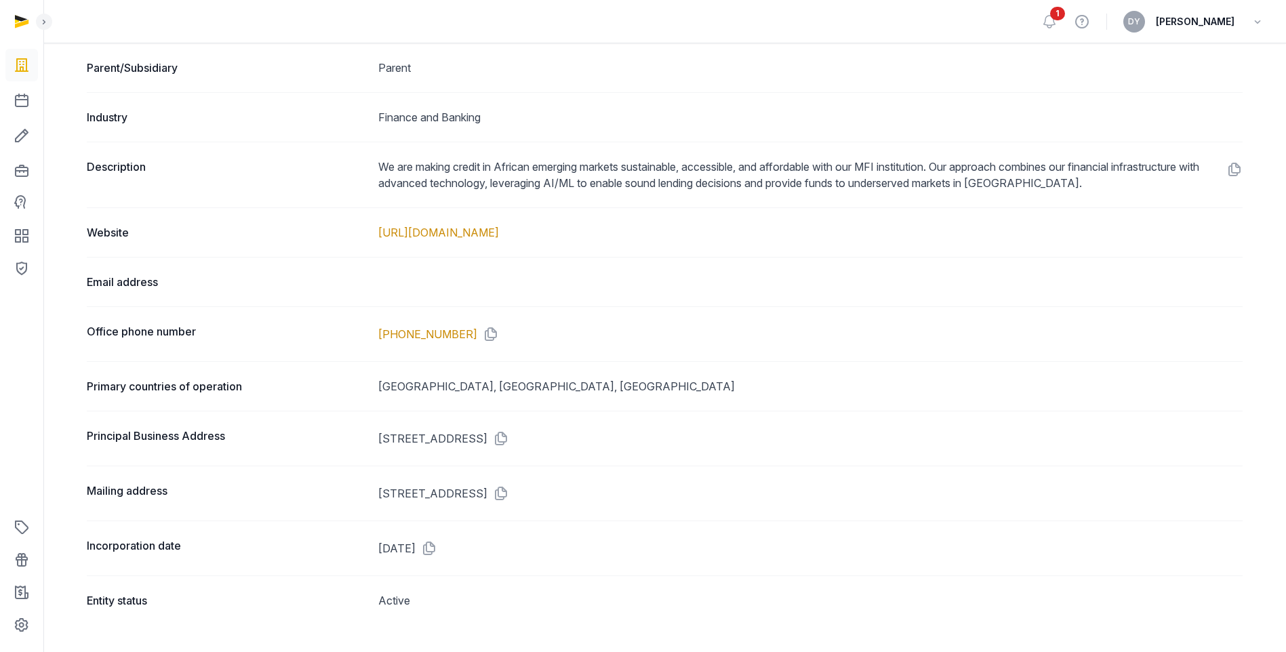
click at [403, 441] on dd "800 N KING ST SUIT 304, #1860, WILMINGTON, DE, 19801" at bounding box center [810, 439] width 864 height 22
click at [402, 441] on dd "800 N KING ST SUIT 304, #1860, WILMINGTON, DE, 19801" at bounding box center [810, 439] width 864 height 22
drag, startPoint x: 418, startPoint y: 497, endPoint x: 598, endPoint y: 502, distance: 181.0
click at [598, 462] on div "Mailing address 800 N KING ST SUIT 304, #1860, WILMINGTON, DE, 19801" at bounding box center [665, 493] width 1156 height 55
click at [811, 462] on div "Incorporation date Aug 03, 2021" at bounding box center [665, 548] width 1156 height 55
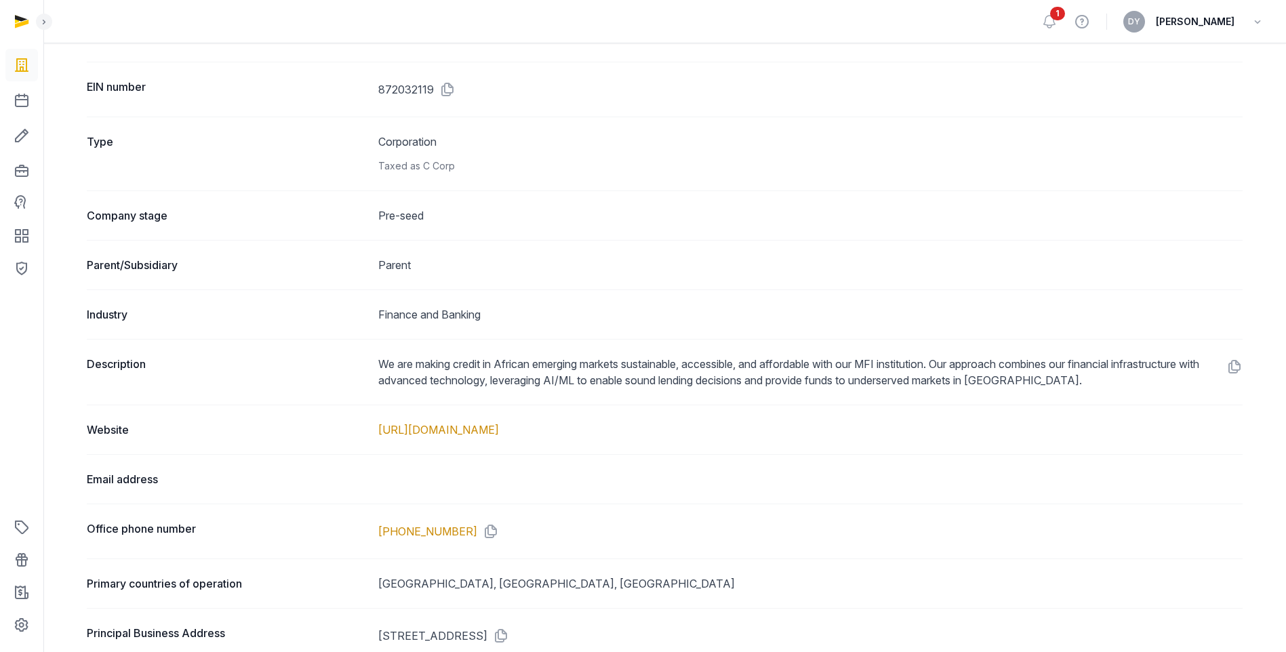
drag, startPoint x: 714, startPoint y: 575, endPoint x: 723, endPoint y: 500, distance: 75.8
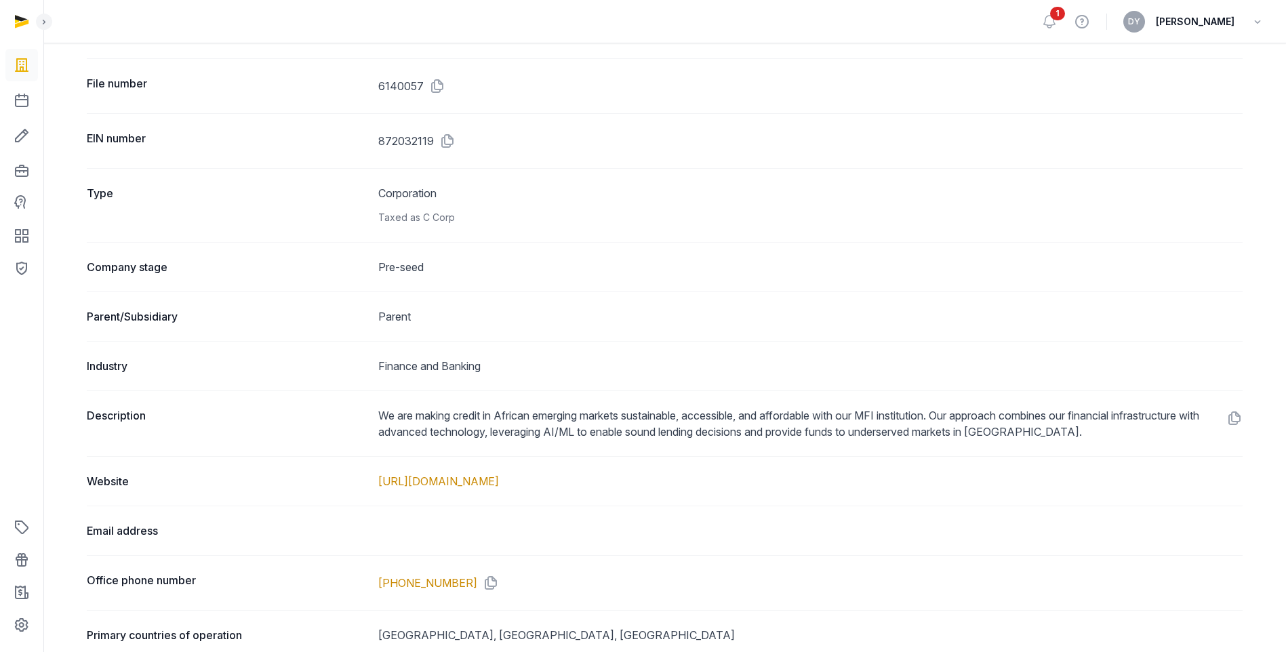
drag, startPoint x: 1149, startPoint y: 430, endPoint x: 328, endPoint y: 414, distance: 821.0
click at [328, 414] on div "Description We are making credit in African emerging markets sustainable, acces…" at bounding box center [665, 423] width 1156 height 66
click at [328, 414] on dt "Description" at bounding box center [227, 423] width 281 height 33
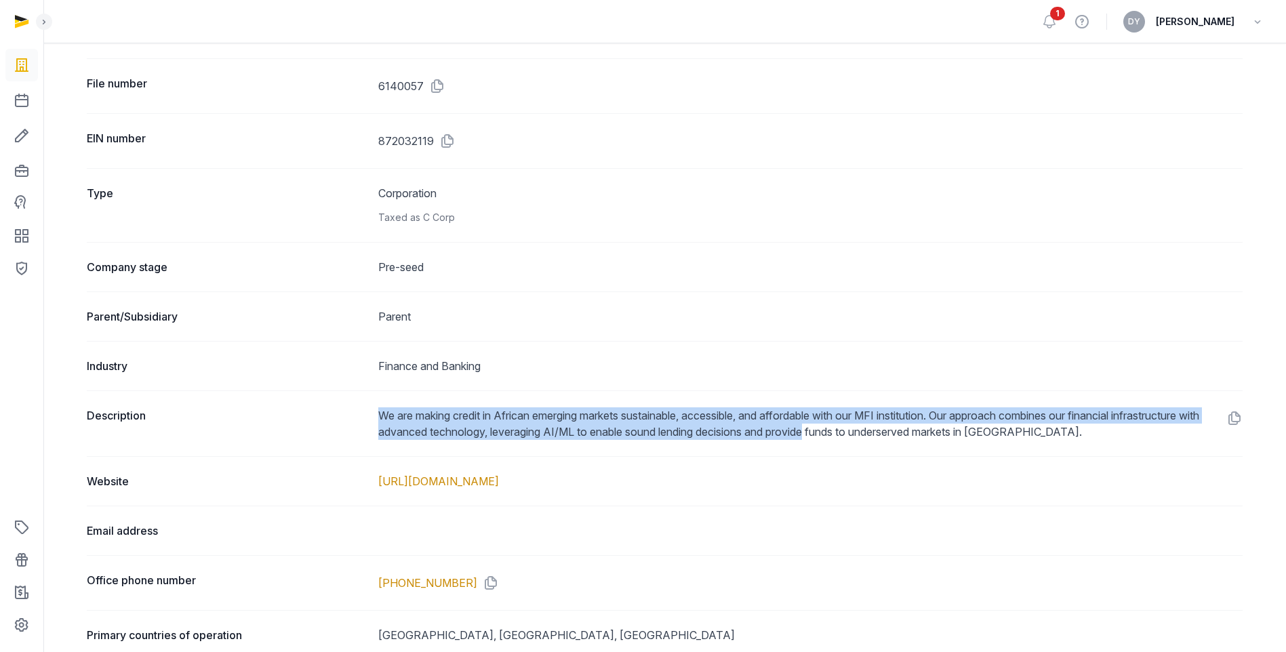
drag, startPoint x: 367, startPoint y: 410, endPoint x: 845, endPoint y: 428, distance: 477.5
click at [845, 428] on div "Description We are making credit in African emerging markets sustainable, acces…" at bounding box center [665, 423] width 1156 height 66
click at [845, 428] on dd "We are making credit in African emerging markets sustainable, accessible, and a…" at bounding box center [810, 423] width 864 height 33
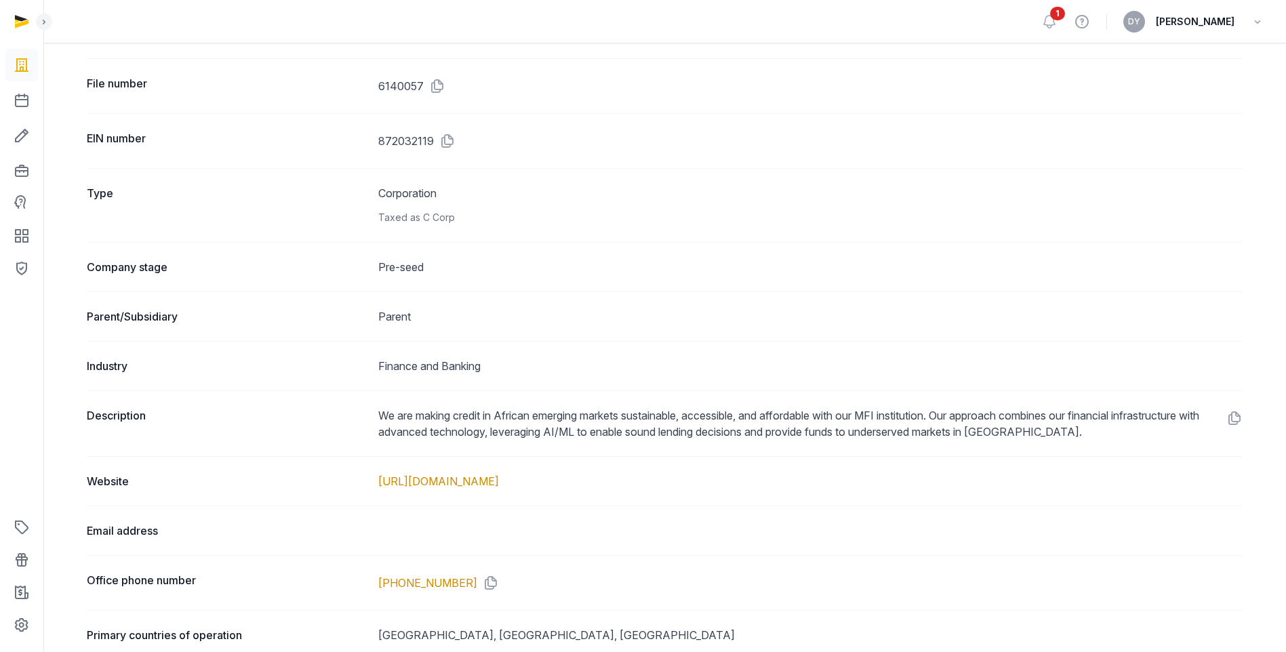
scroll to position [0, 0]
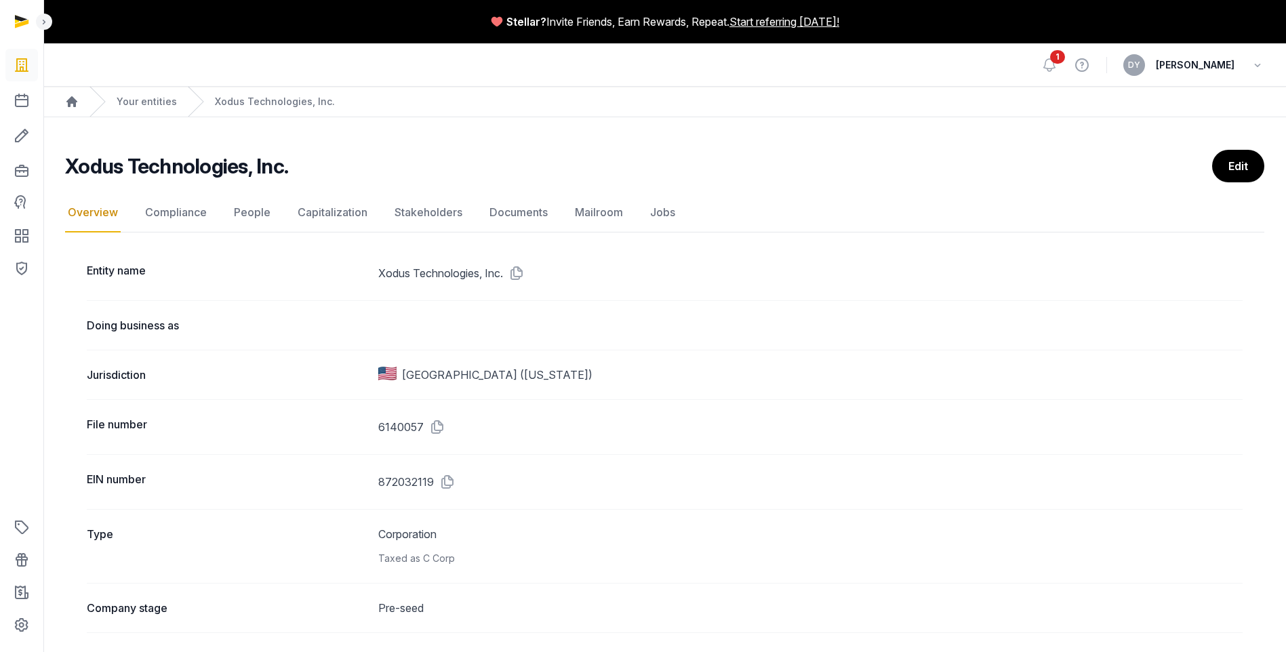
drag, startPoint x: 714, startPoint y: 484, endPoint x: 620, endPoint y: 3, distance: 490.4
click at [167, 201] on link "Compliance" at bounding box center [175, 212] width 67 height 39
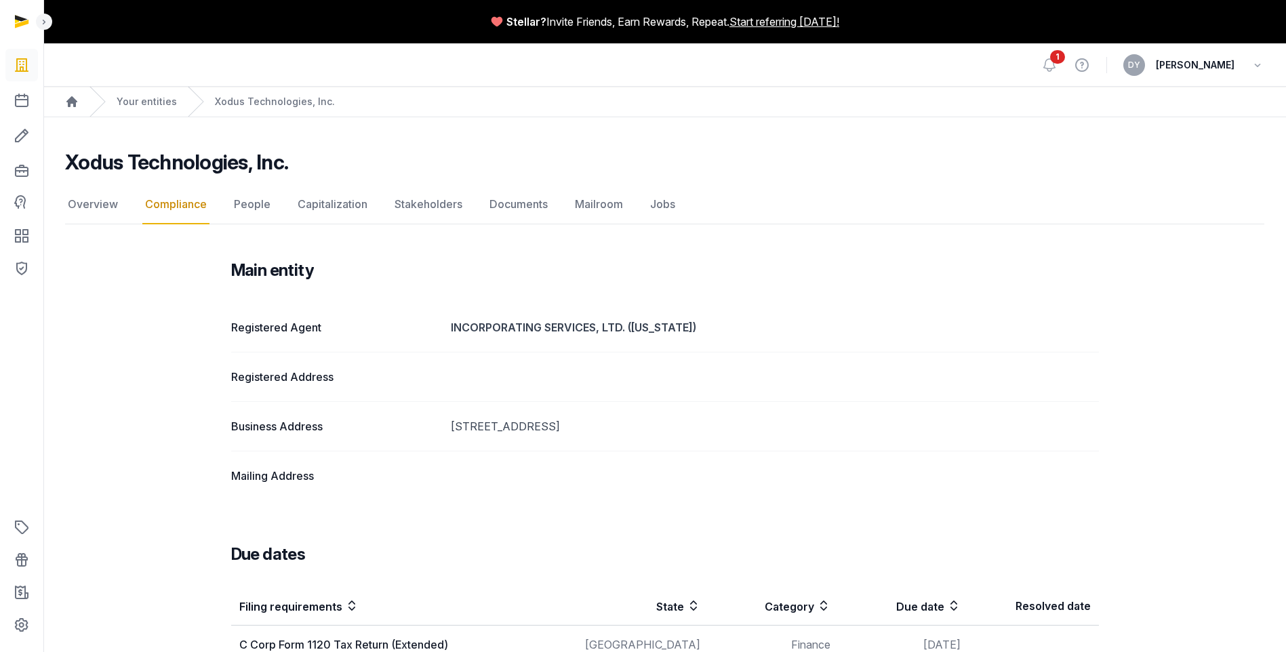
scroll to position [169, 0]
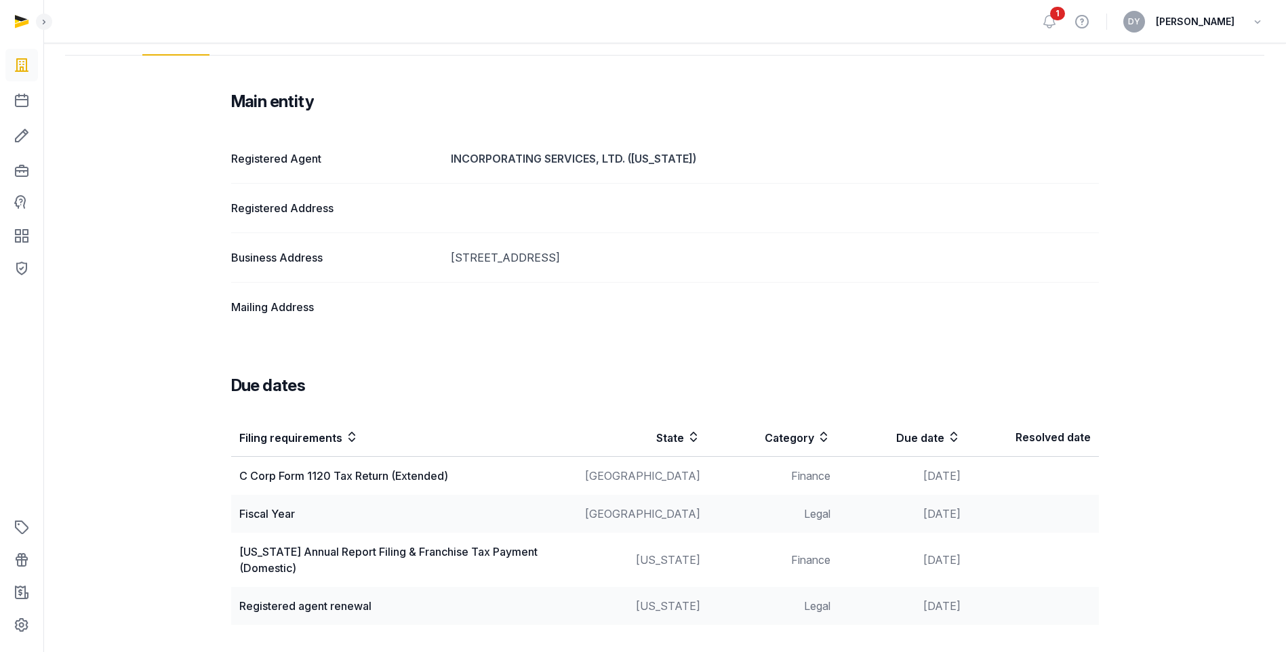
drag, startPoint x: 441, startPoint y: 256, endPoint x: 674, endPoint y: 252, distance: 232.5
click at [674, 252] on div "Business Address 3500 SOUTH DUPONT HIGHWAY, DOVER, DE, 19901" at bounding box center [665, 256] width 868 height 49
click at [674, 252] on dd "3500 SOUTH DUPONT HIGHWAY, DOVER, DE, 19901" at bounding box center [775, 257] width 648 height 16
drag, startPoint x: 767, startPoint y: 253, endPoint x: 409, endPoint y: 262, distance: 358.0
click at [409, 262] on div "Business Address 3500 SOUTH DUPONT HIGHWAY, DOVER, DE, 19901" at bounding box center [665, 256] width 868 height 49
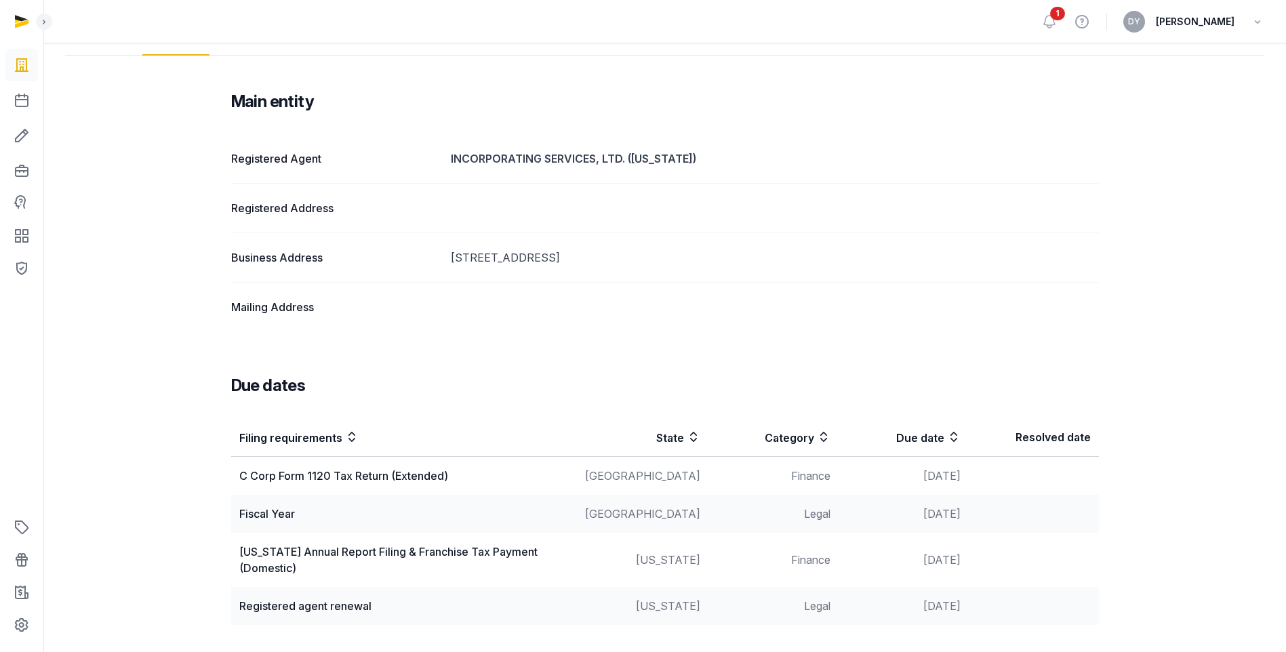
click at [409, 262] on dt "Business Address" at bounding box center [335, 257] width 209 height 16
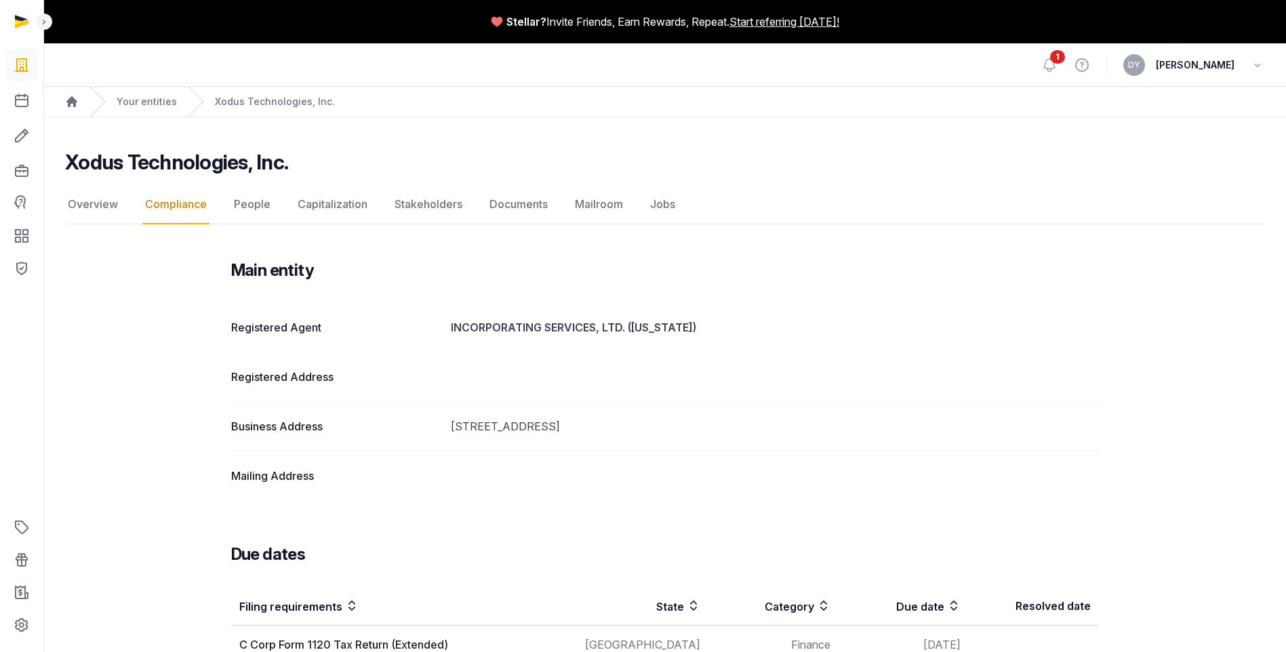
drag, startPoint x: 432, startPoint y: 425, endPoint x: 786, endPoint y: 435, distance: 353.3
click at [786, 435] on div "Business Address 3500 SOUTH DUPONT HIGHWAY, DOVER, DE, 19901" at bounding box center [665, 425] width 868 height 49
drag, startPoint x: 786, startPoint y: 435, endPoint x: 698, endPoint y: 334, distance: 133.6
click at [698, 329] on dd "INCORPORATING SERVICES, LTD. (DELAWARE)" at bounding box center [775, 327] width 648 height 16
drag, startPoint x: 794, startPoint y: 434, endPoint x: 414, endPoint y: 432, distance: 379.6
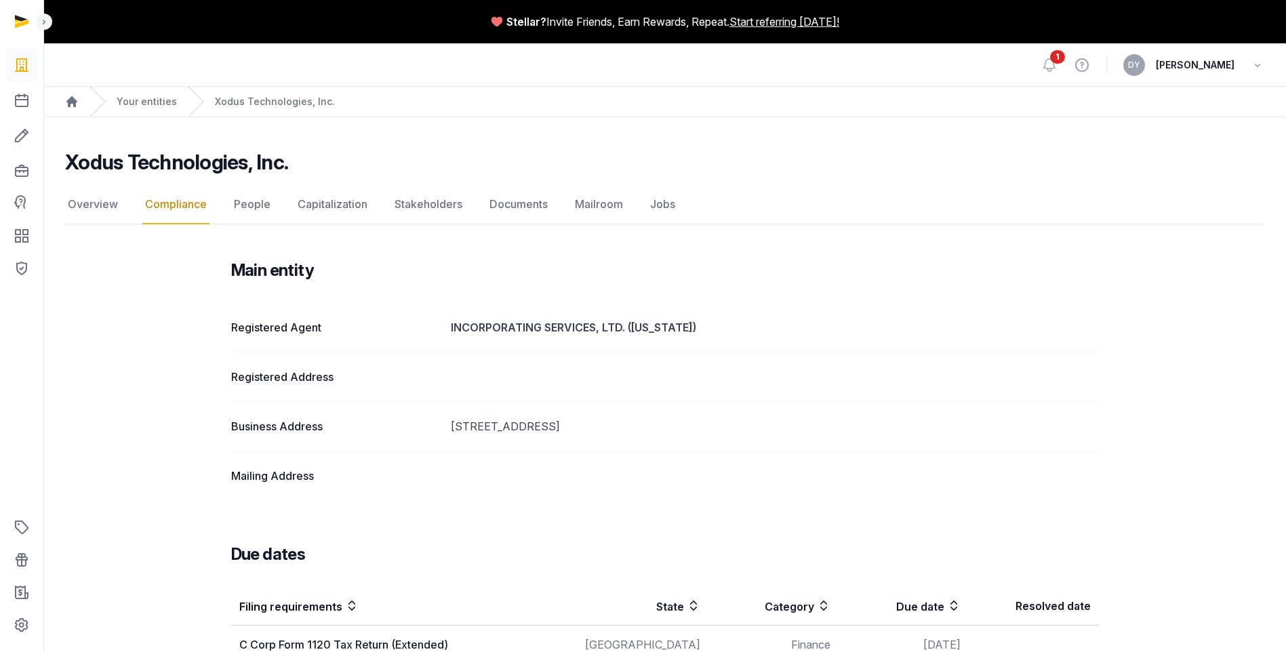
click at [414, 432] on div "Business Address 3500 SOUTH DUPONT HIGHWAY, DOVER, DE, 19901" at bounding box center [665, 425] width 868 height 49
click at [414, 432] on dt "Business Address" at bounding box center [335, 426] width 209 height 16
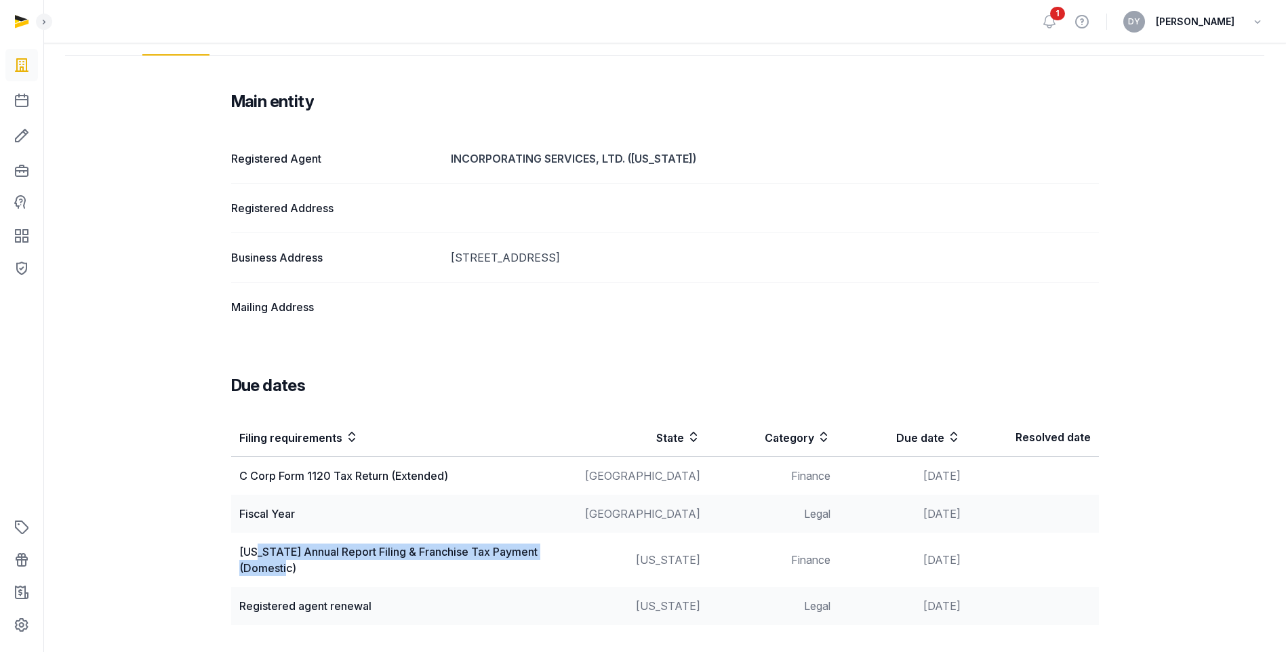
drag, startPoint x: 542, startPoint y: 564, endPoint x: 256, endPoint y: 552, distance: 286.3
click at [256, 462] on div "Delaware Annual Report Filing & Franchise Tax Payment (Domestic)" at bounding box center [403, 560] width 329 height 33
click at [646, 462] on td "Delaware" at bounding box center [642, 560] width 131 height 54
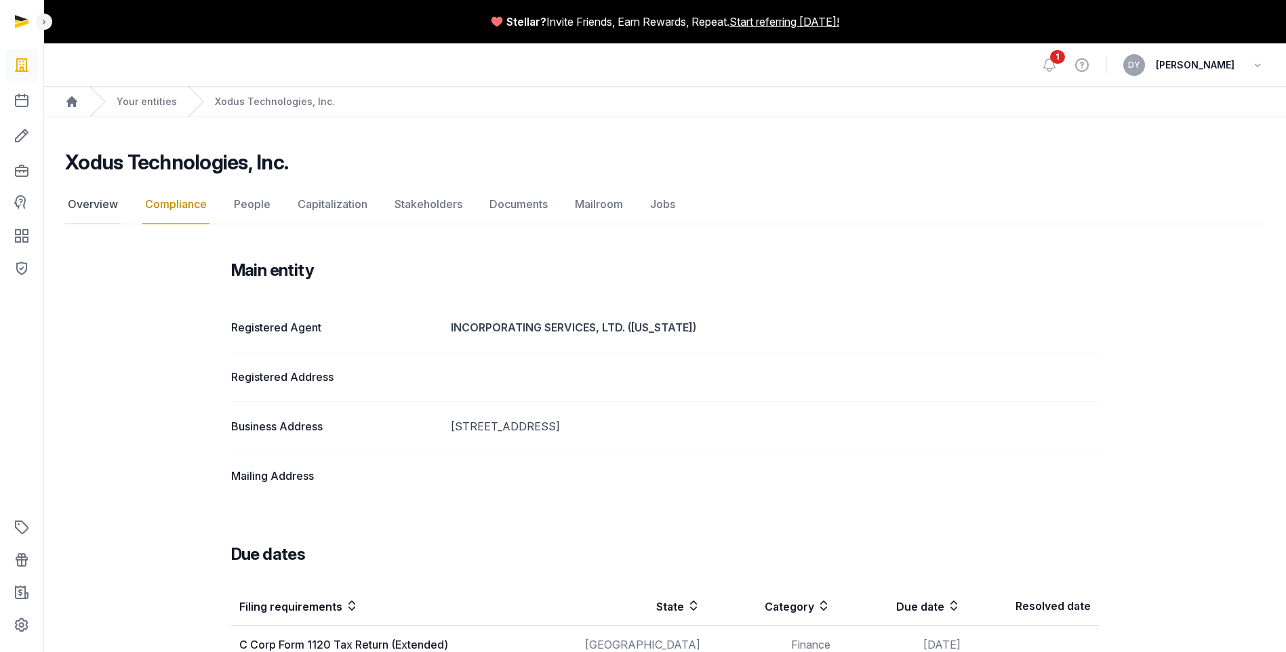
click at [76, 208] on link "Overview" at bounding box center [93, 204] width 56 height 39
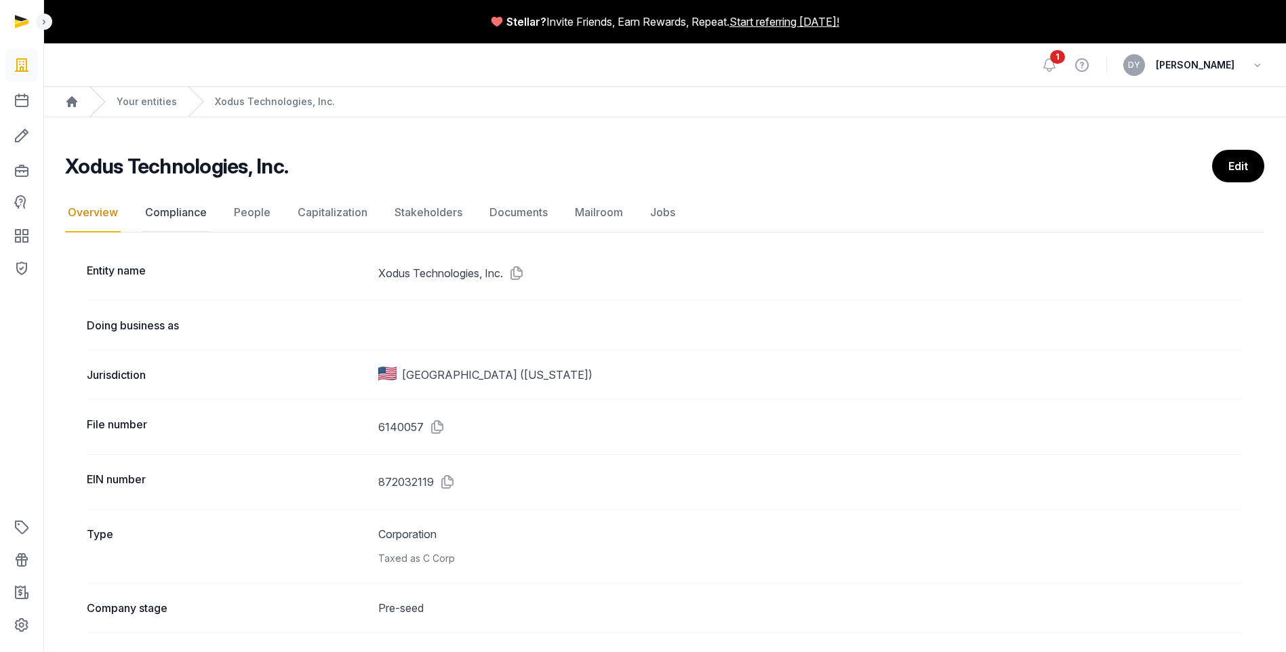
click at [174, 210] on link "Compliance" at bounding box center [175, 212] width 67 height 39
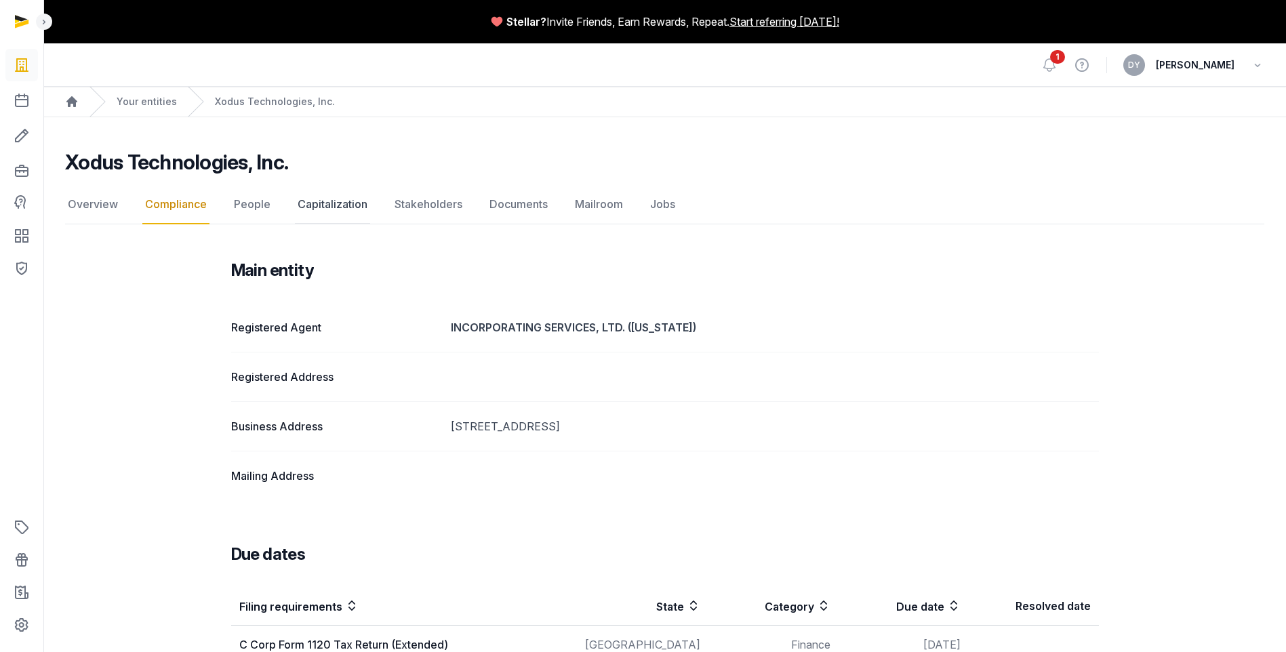
click at [323, 213] on link "Capitalization" at bounding box center [332, 204] width 75 height 39
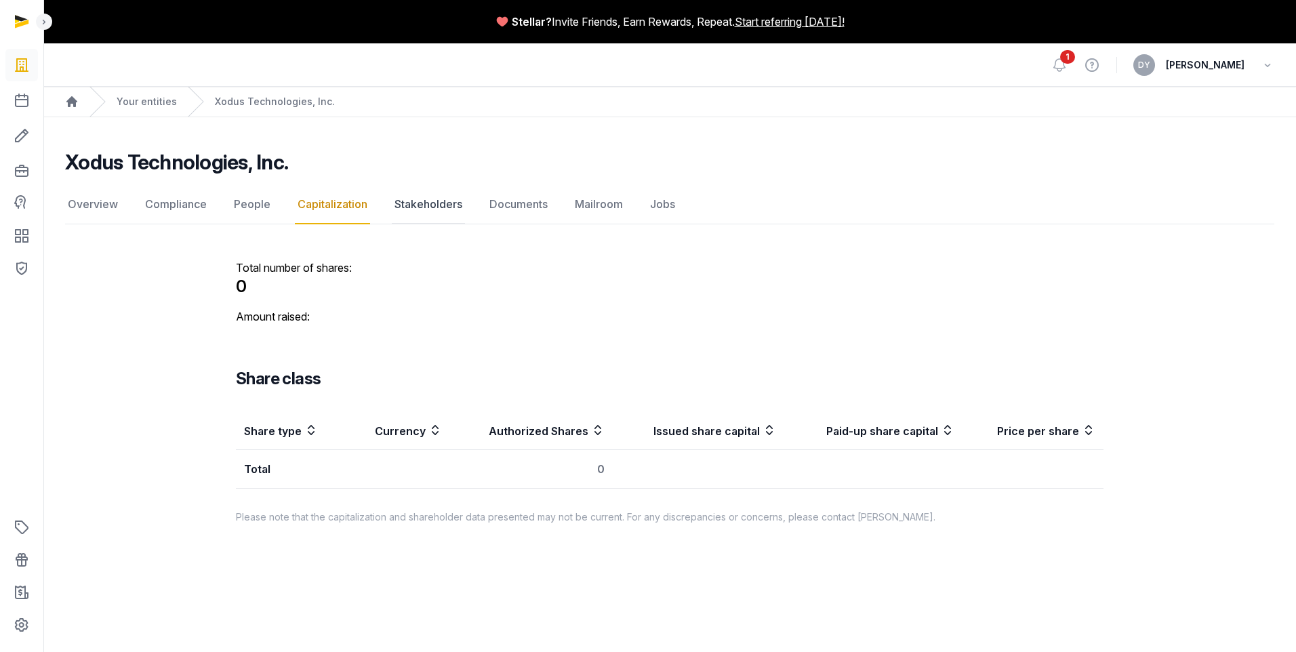
click at [430, 197] on link "Stakeholders" at bounding box center [428, 204] width 73 height 39
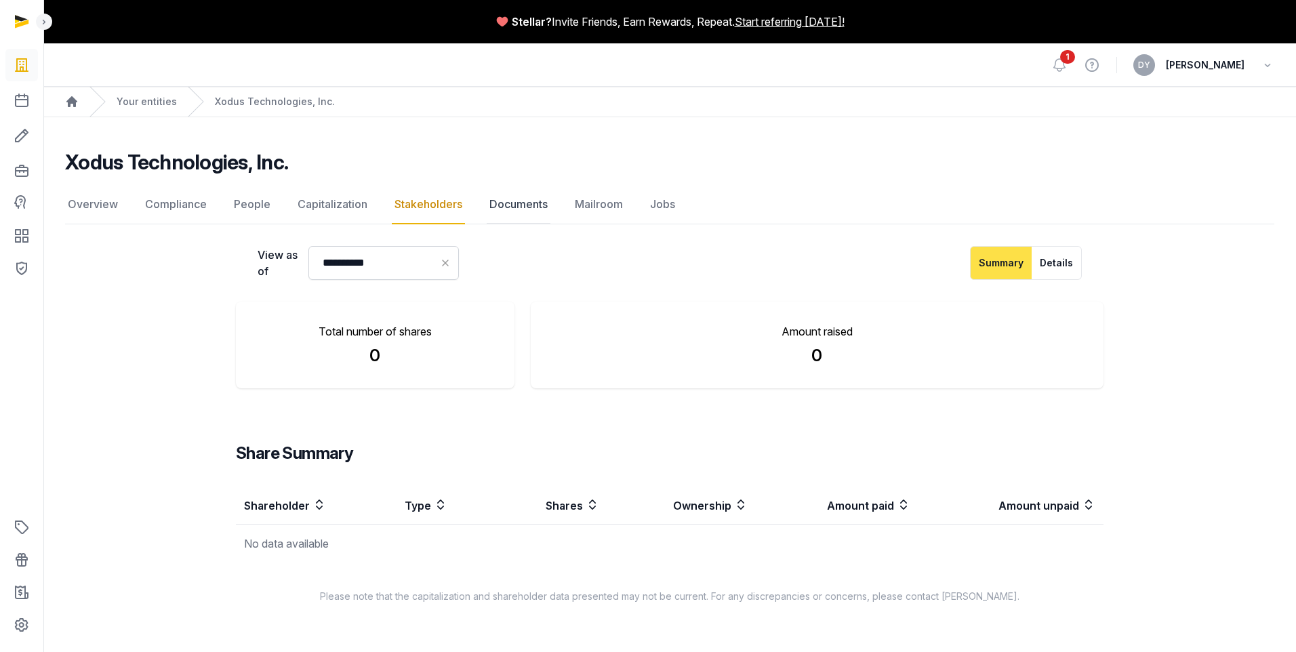
click at [500, 200] on link "Documents" at bounding box center [519, 204] width 64 height 39
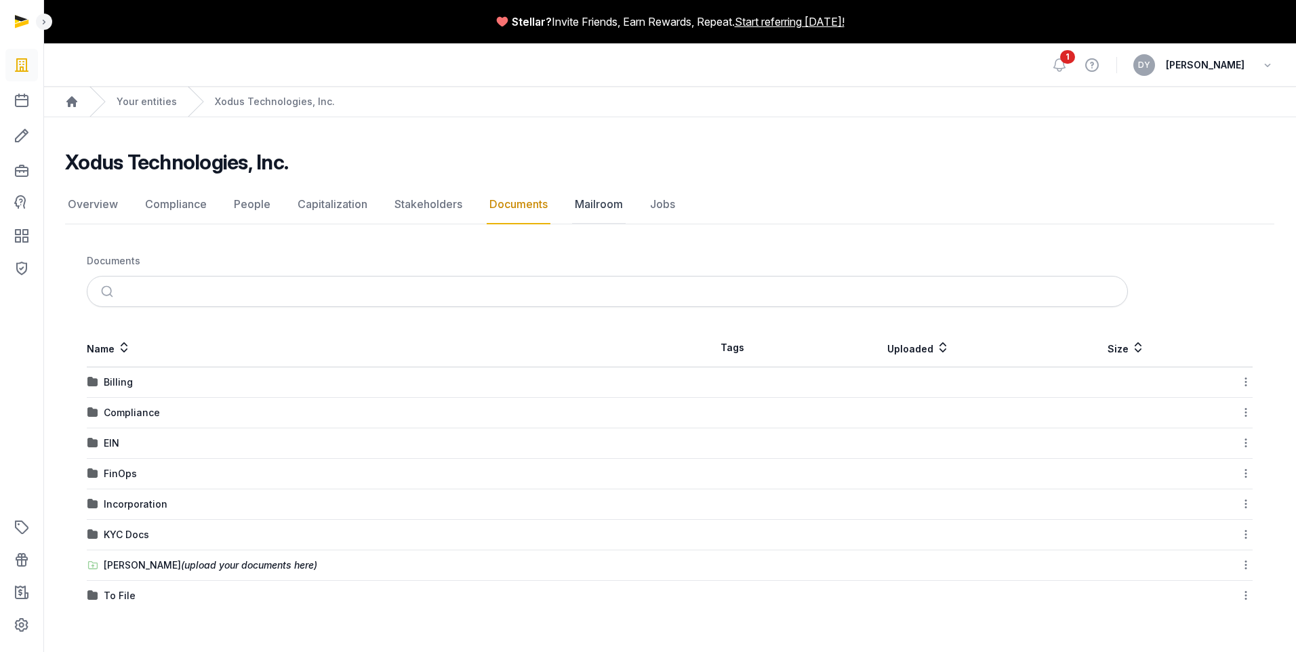
click at [605, 205] on link "Mailroom" at bounding box center [599, 204] width 54 height 39
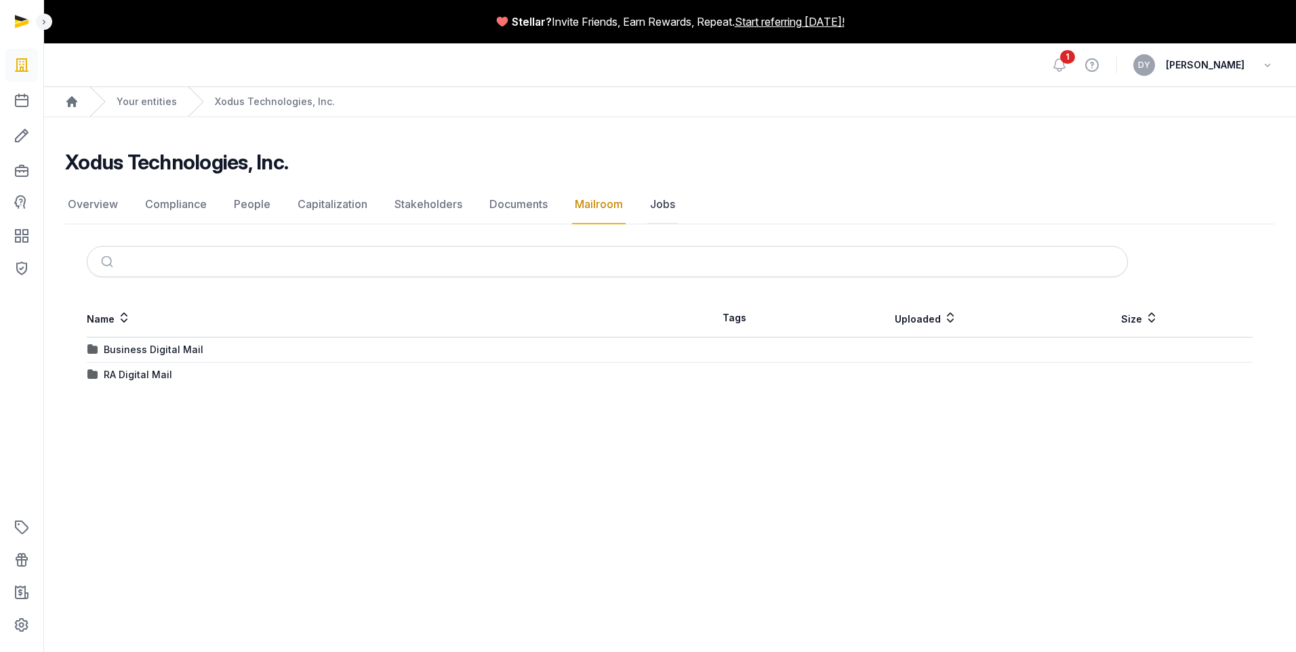
click at [668, 207] on link "Jobs" at bounding box center [662, 204] width 31 height 39
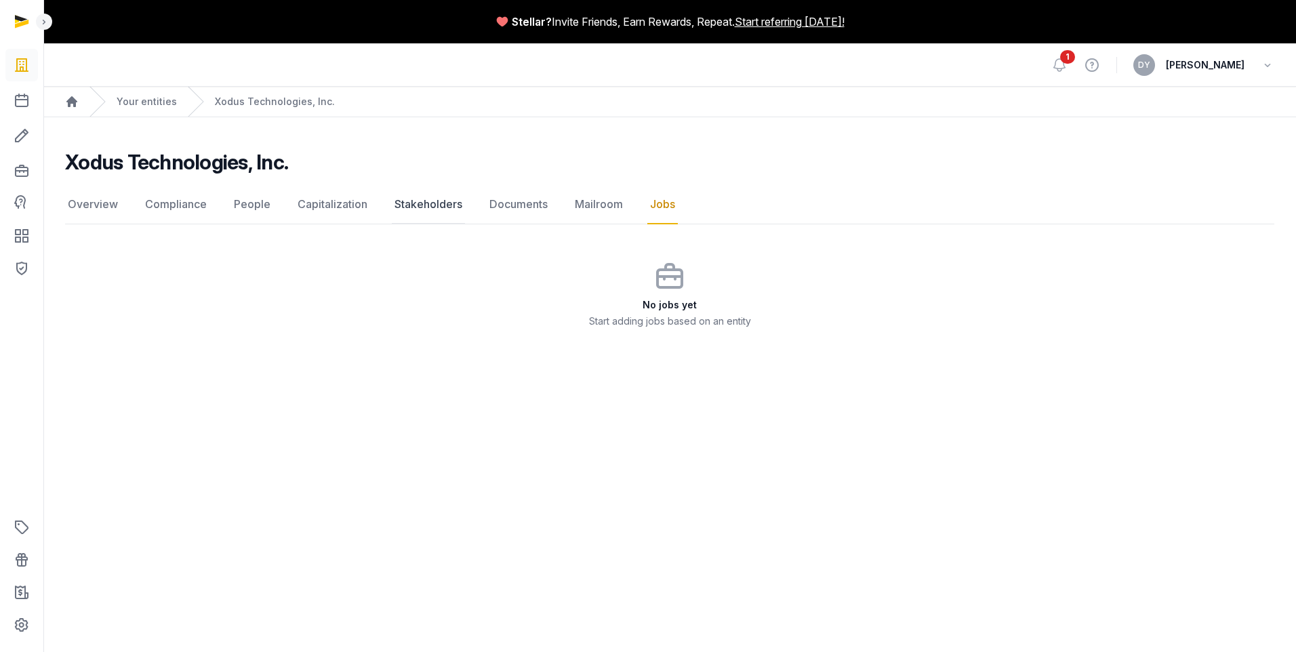
click at [432, 209] on link "Stakeholders" at bounding box center [428, 204] width 73 height 39
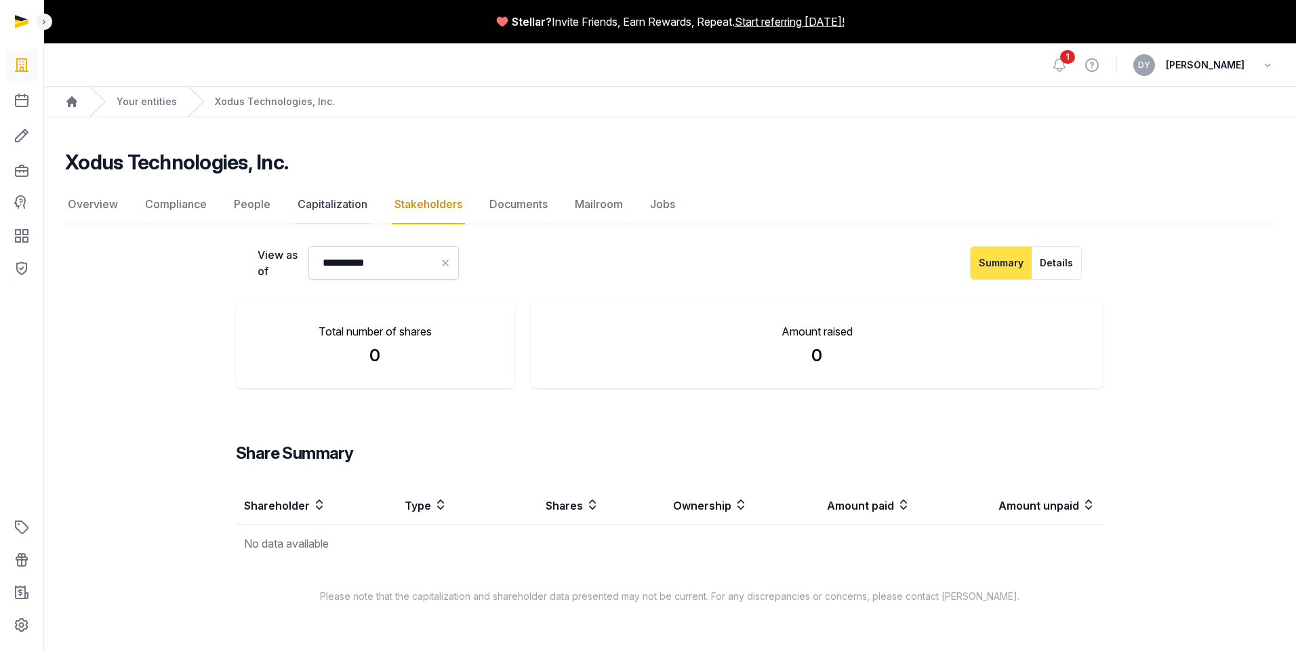
click at [334, 202] on link "Capitalization" at bounding box center [332, 204] width 75 height 39
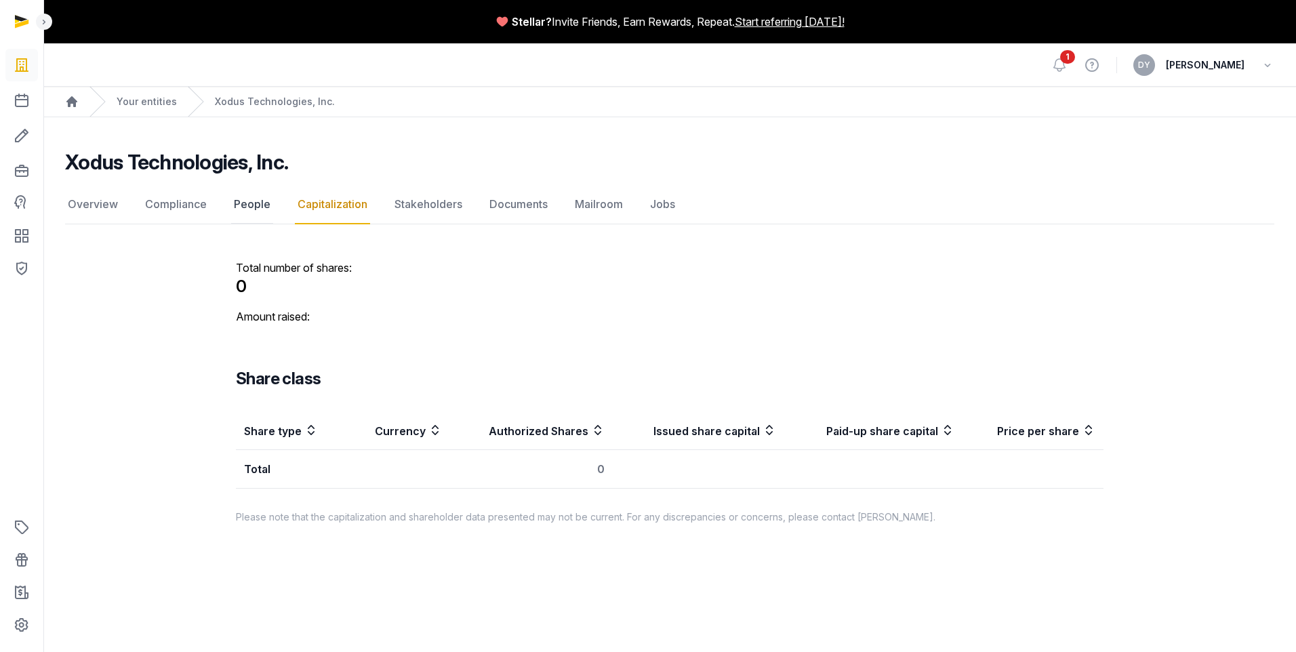
click at [246, 214] on link "People" at bounding box center [252, 204] width 42 height 39
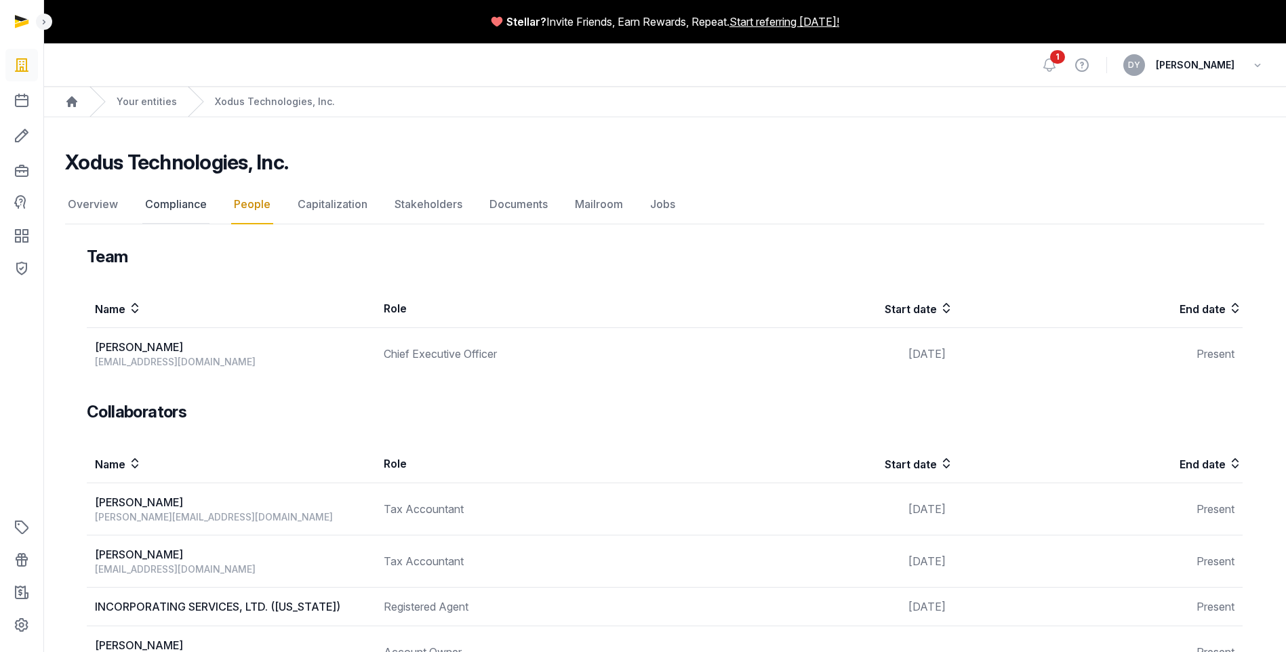
click at [179, 214] on link "Compliance" at bounding box center [175, 204] width 67 height 39
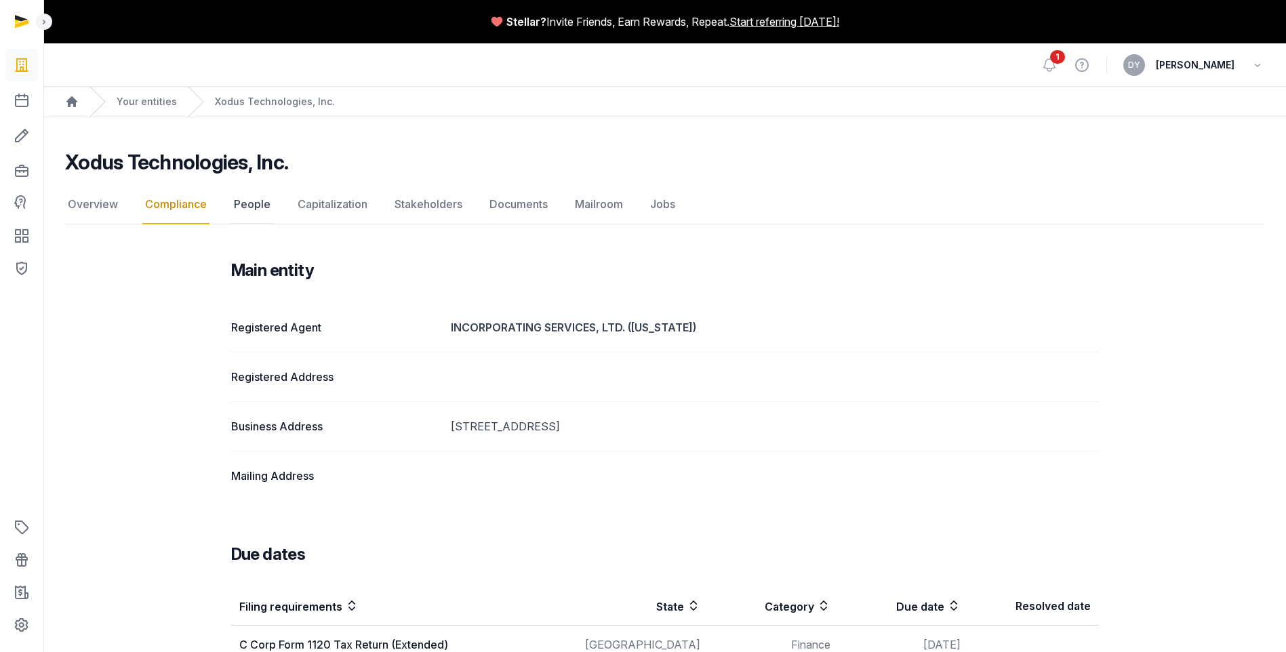
click at [267, 204] on link "People" at bounding box center [252, 204] width 42 height 39
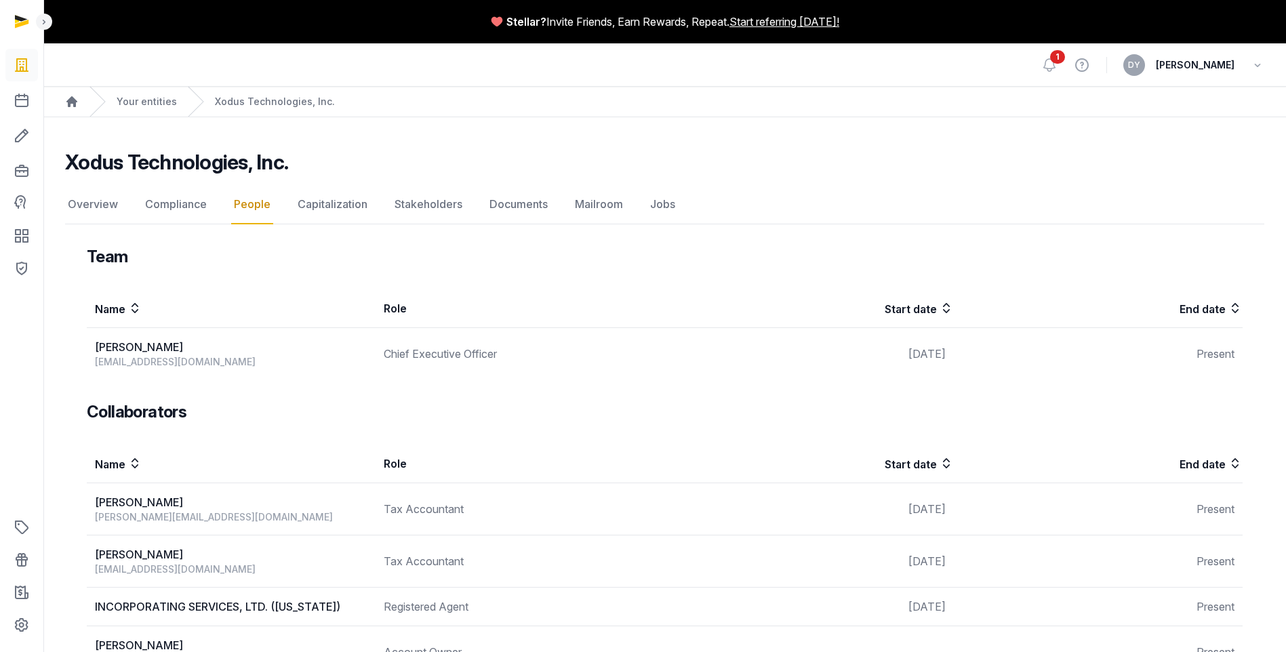
click at [222, 209] on nav "Overview Compliance People Capitalization Stakeholders Documents Mailroom Jobs" at bounding box center [664, 204] width 1199 height 39
click at [171, 211] on link "Compliance" at bounding box center [175, 204] width 67 height 39
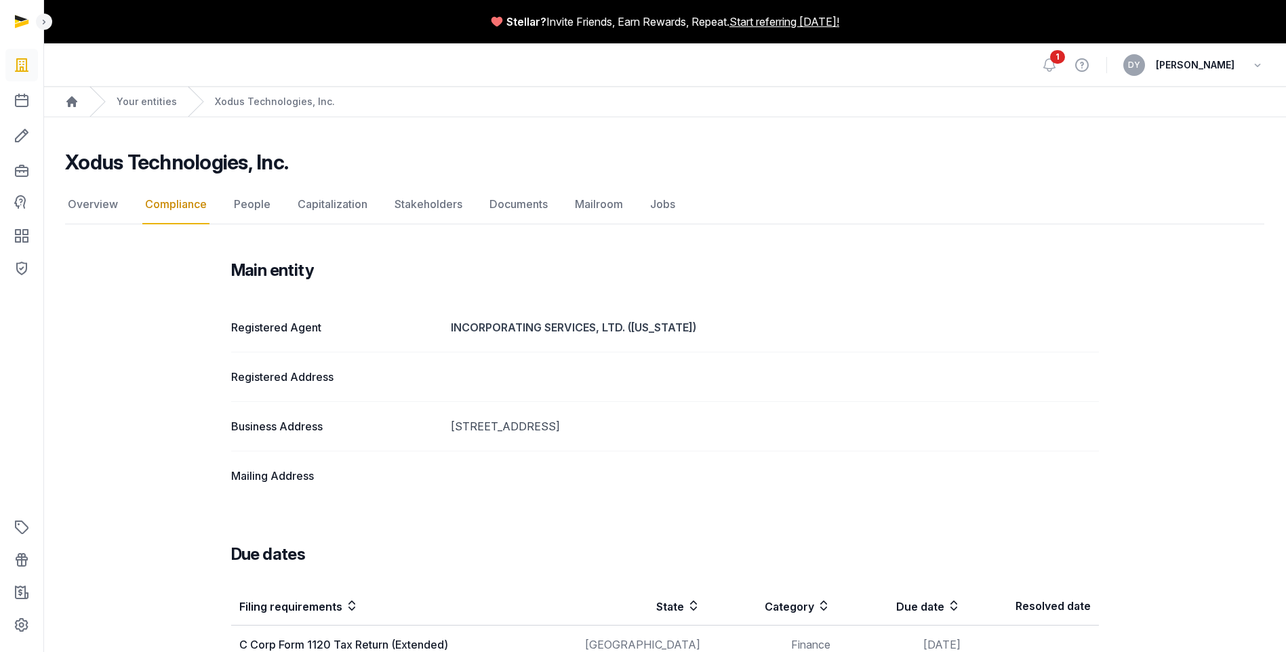
click at [115, 211] on link "Overview" at bounding box center [93, 204] width 56 height 39
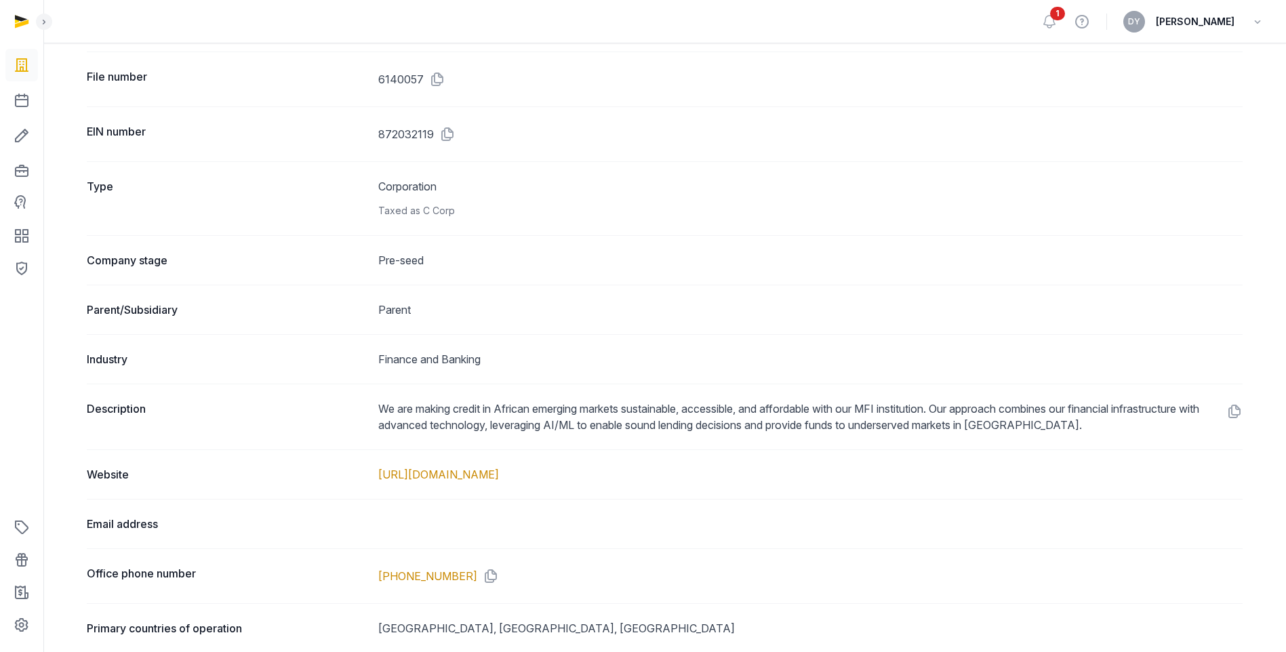
scroll to position [551, 0]
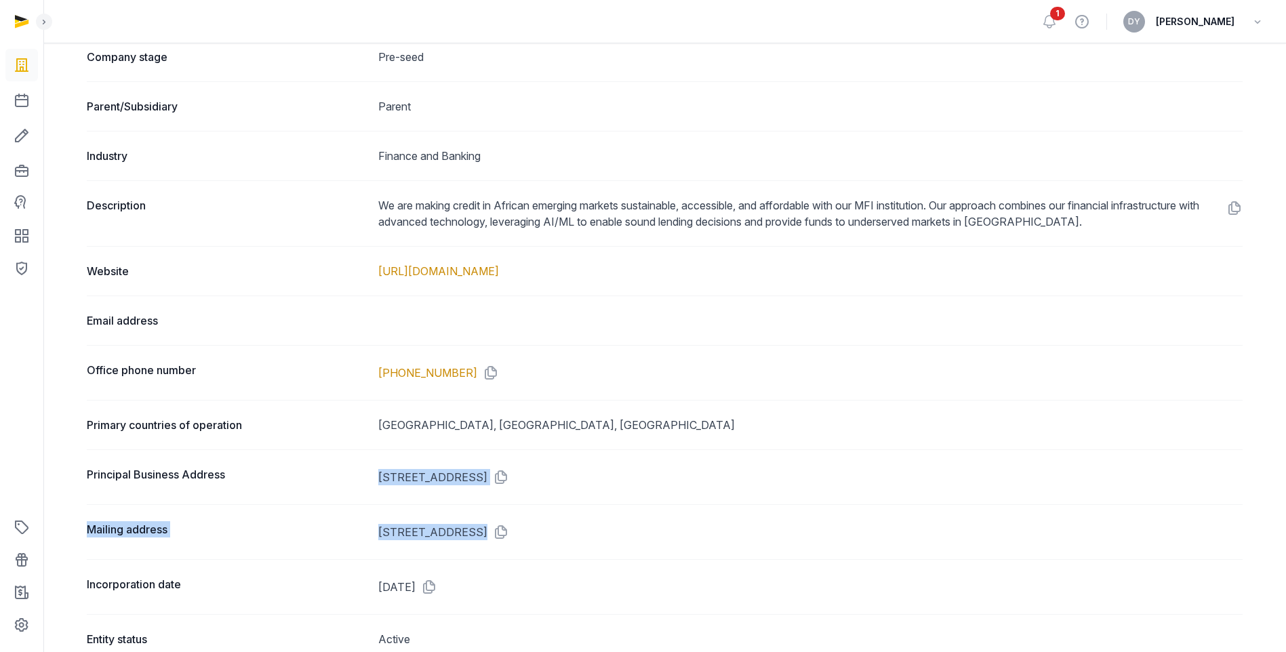
drag, startPoint x: 739, startPoint y: 543, endPoint x: 345, endPoint y: 470, distance: 400.5
click at [345, 462] on dl "Entity name Xodus Technologies, Inc. Doing business as Jurisdiction USA (Delawa…" at bounding box center [665, 179] width 1156 height 969
click at [345, 462] on dt "Principal Business Address" at bounding box center [227, 477] width 281 height 22
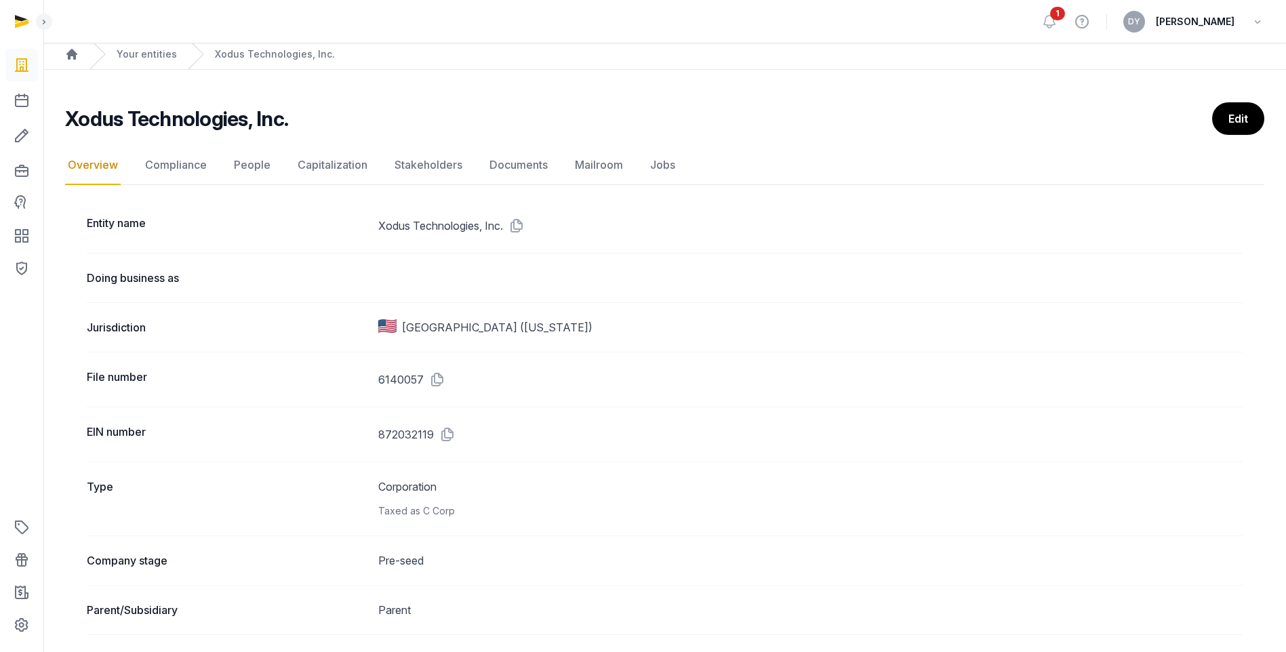
scroll to position [0, 0]
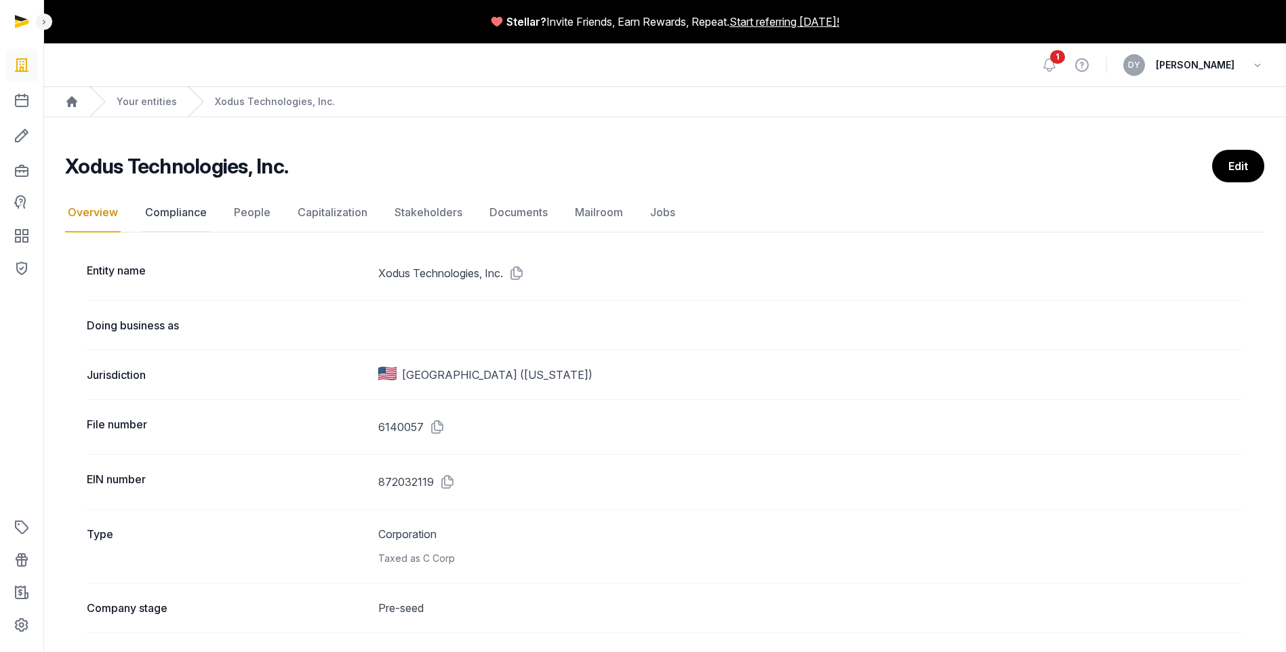
click at [183, 208] on link "Compliance" at bounding box center [175, 212] width 67 height 39
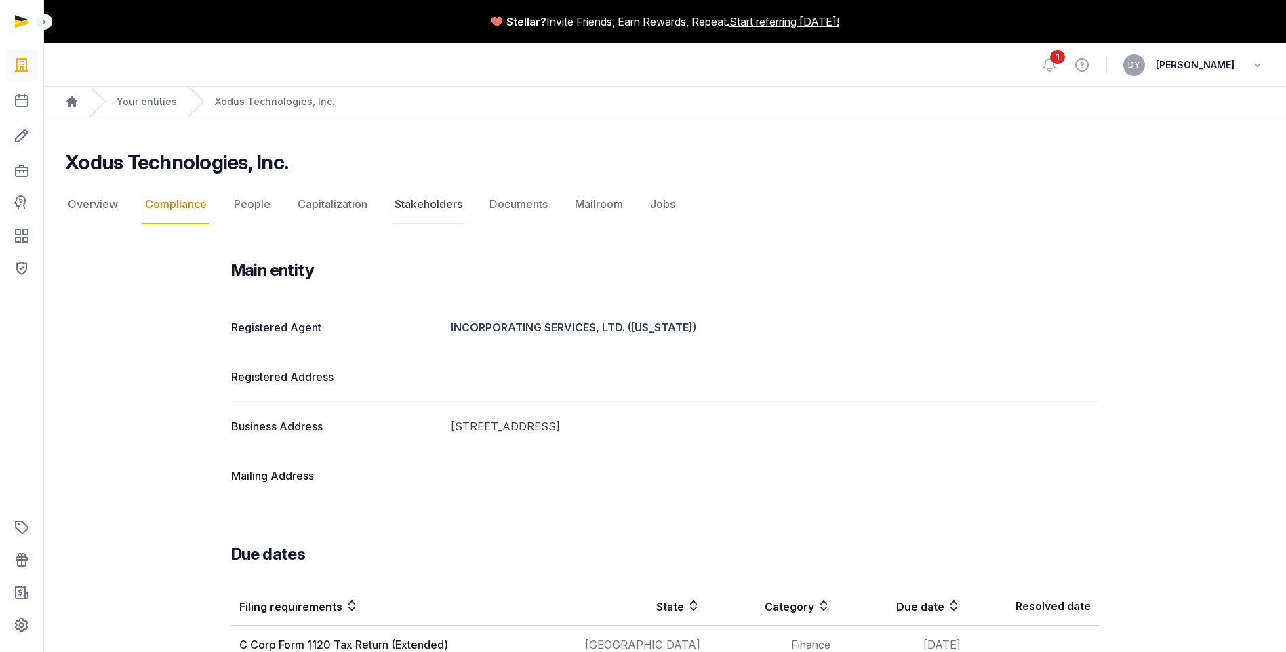
click at [427, 203] on link "Stakeholders" at bounding box center [428, 204] width 73 height 39
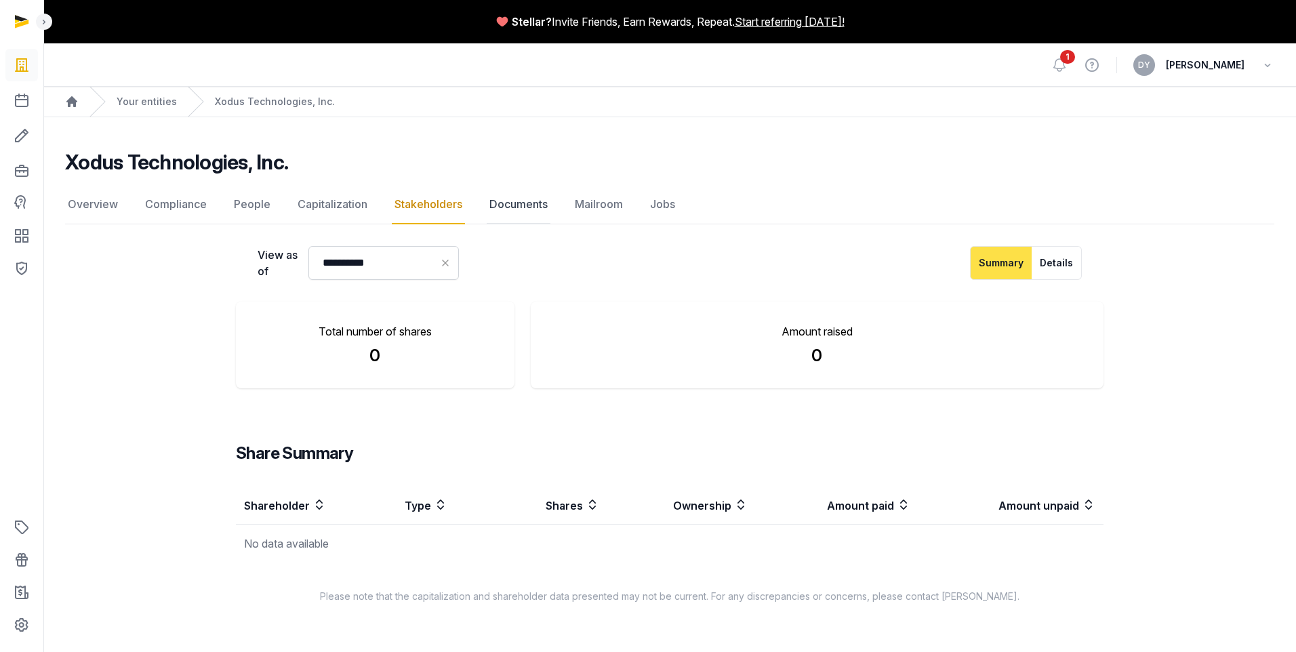
click at [517, 197] on link "Documents" at bounding box center [519, 204] width 64 height 39
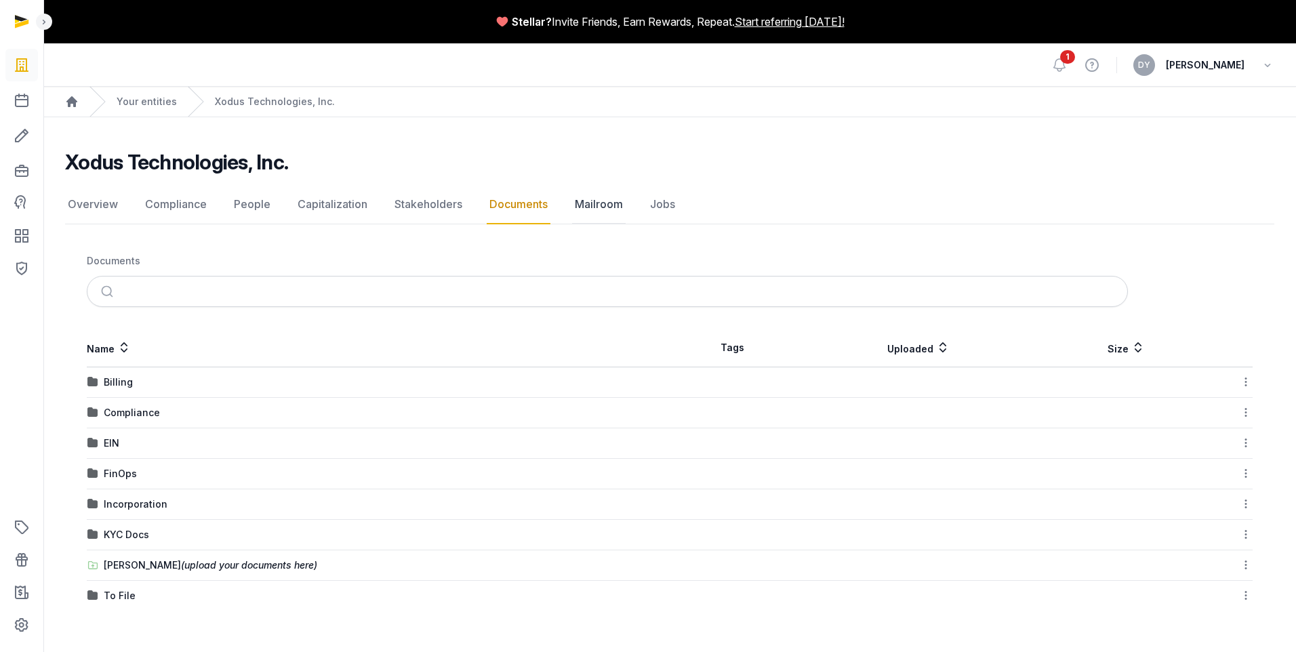
click at [576, 218] on link "Mailroom" at bounding box center [599, 204] width 54 height 39
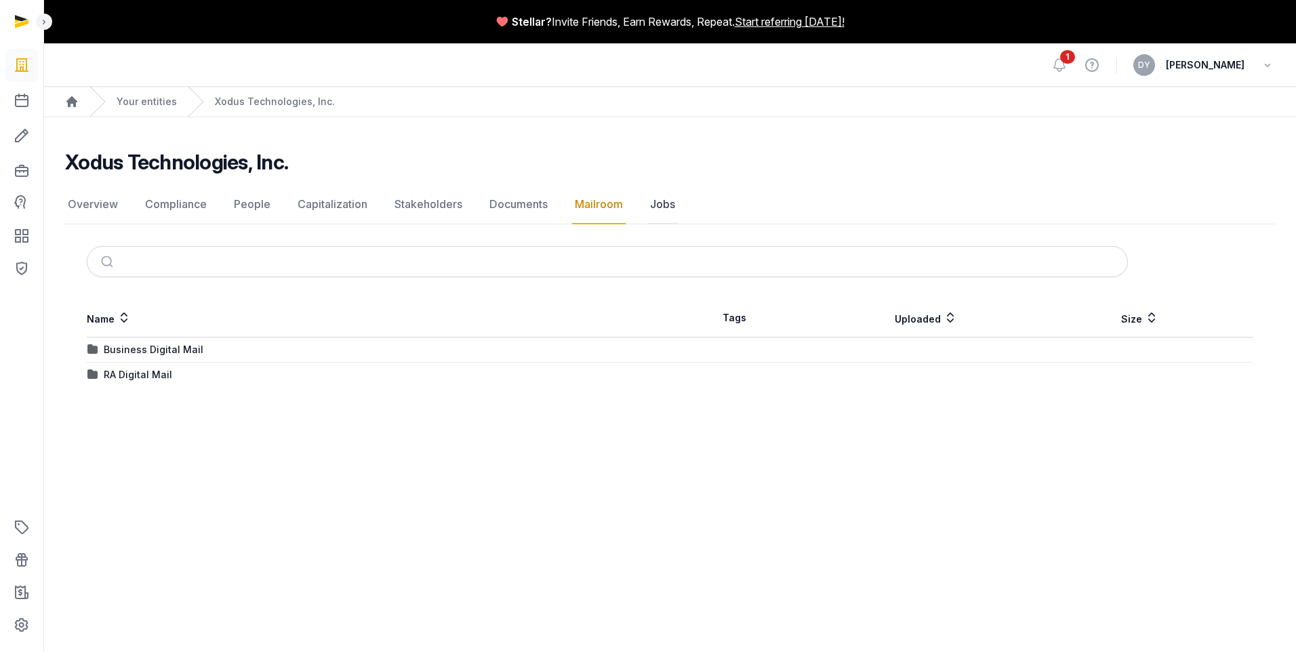
click at [670, 209] on link "Jobs" at bounding box center [662, 204] width 31 height 39
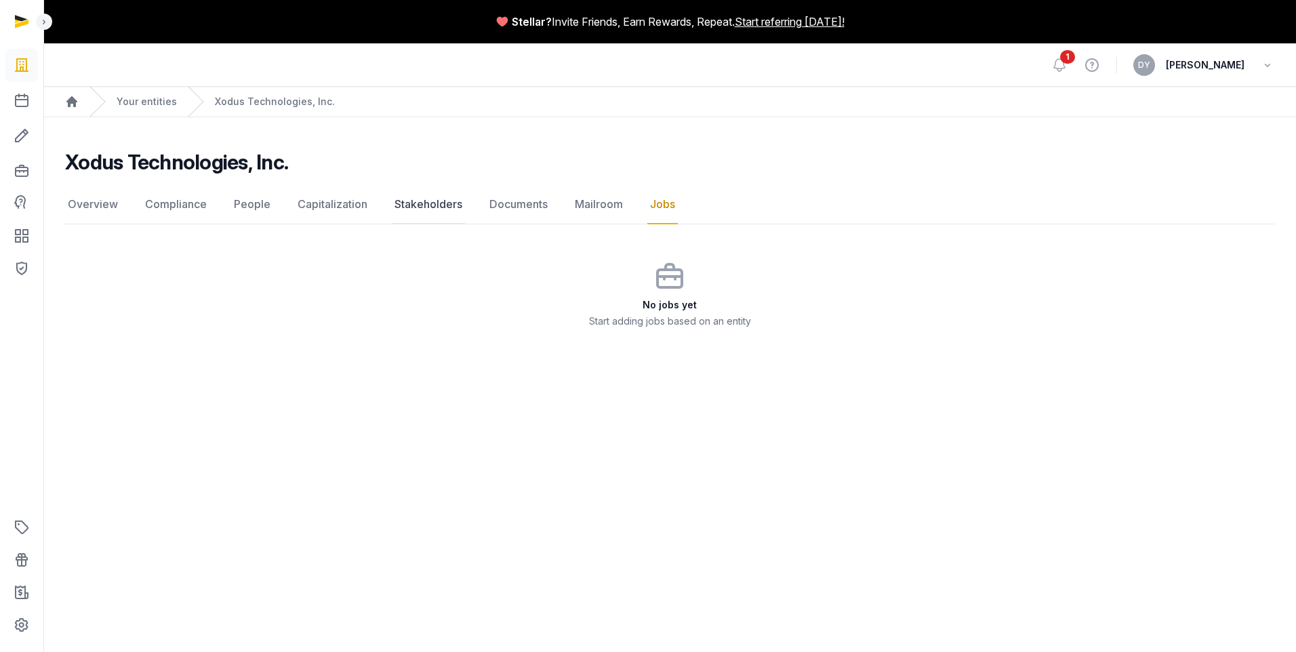
click at [462, 208] on link "Stakeholders" at bounding box center [428, 204] width 73 height 39
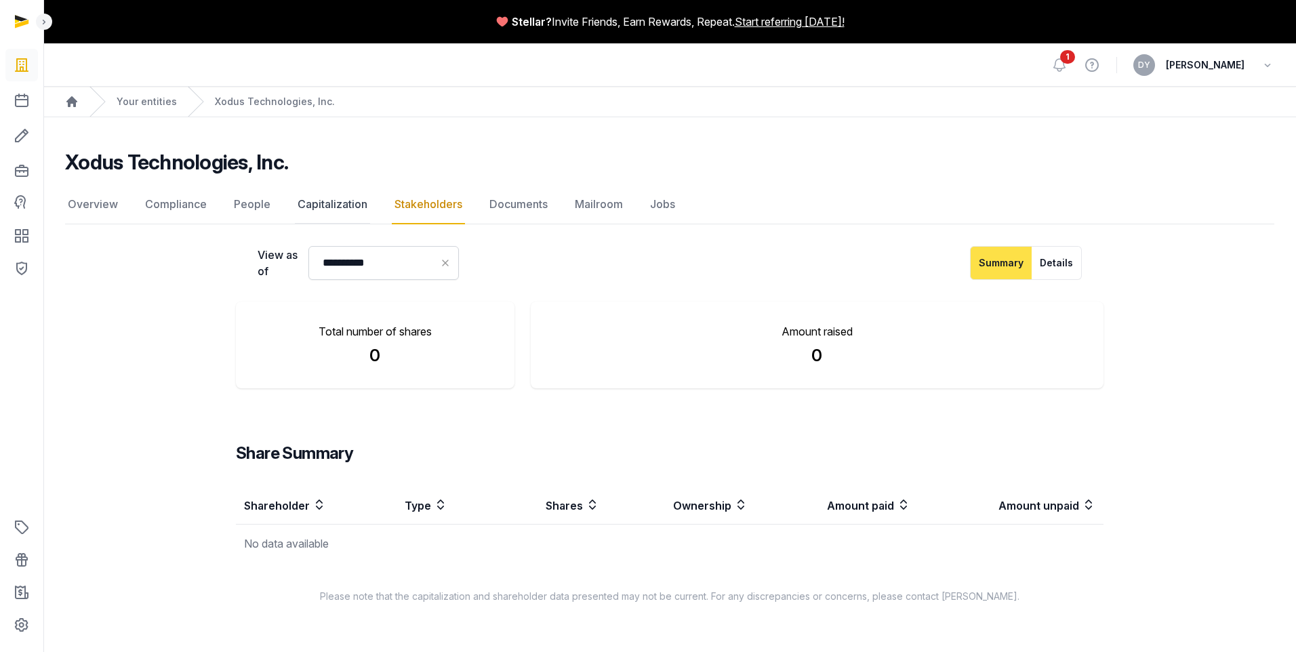
click at [337, 210] on link "Capitalization" at bounding box center [332, 204] width 75 height 39
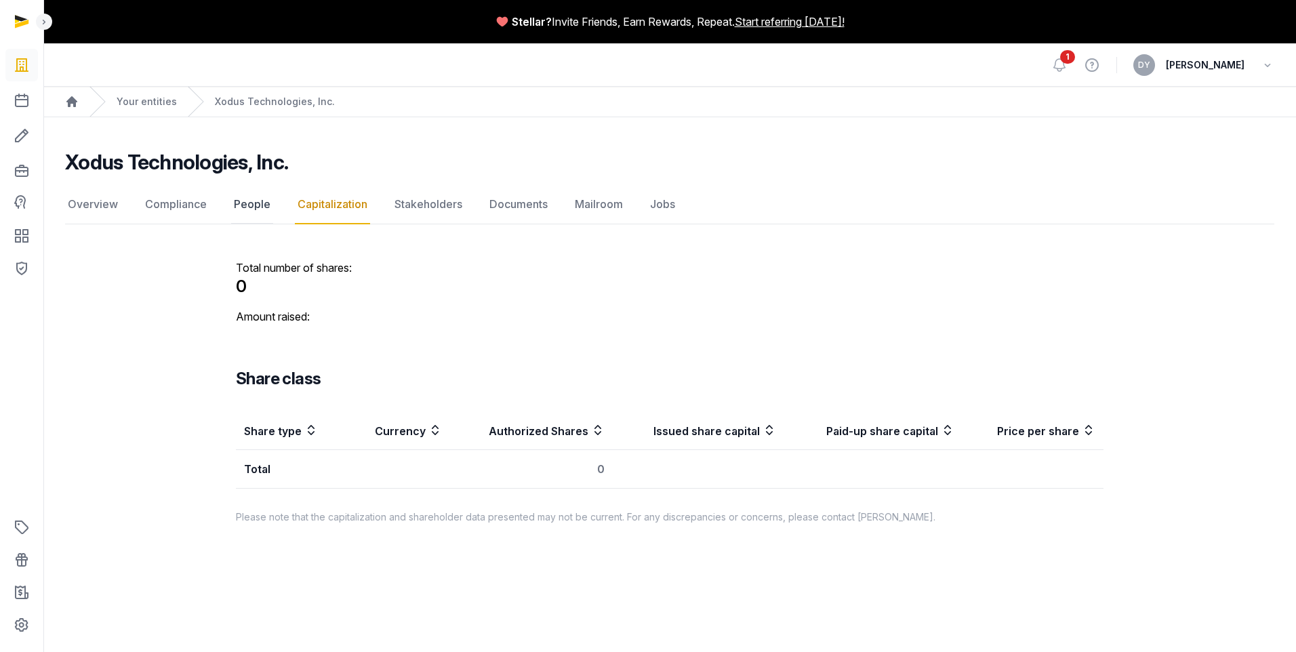
click at [262, 215] on link "People" at bounding box center [252, 204] width 42 height 39
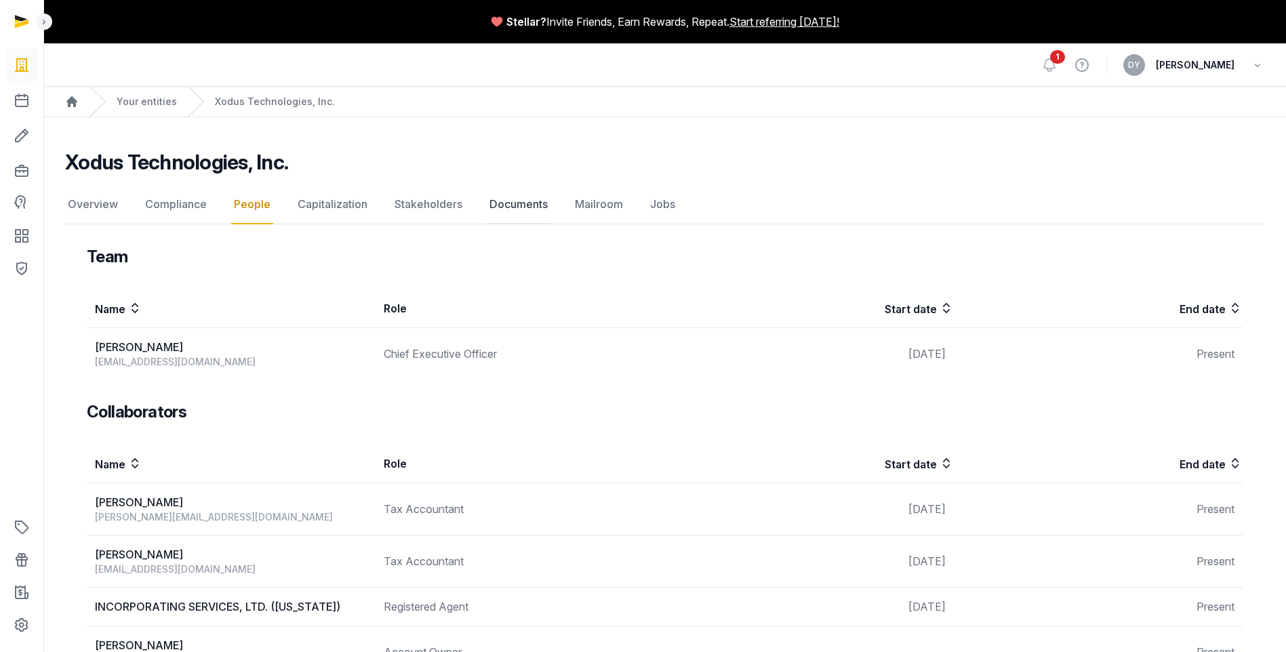
click at [522, 208] on link "Documents" at bounding box center [519, 204] width 64 height 39
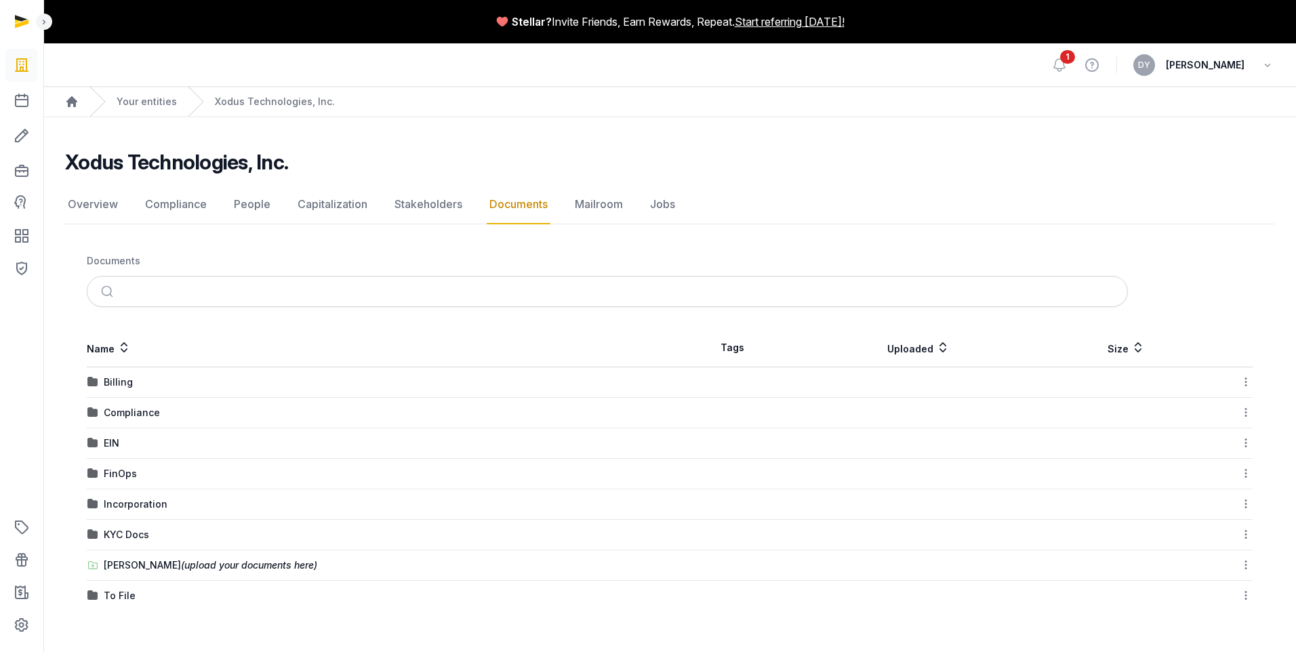
click at [788, 150] on div "Xodus Technologies, Inc." at bounding box center [664, 162] width 1198 height 24
